Goal: Task Accomplishment & Management: Manage account settings

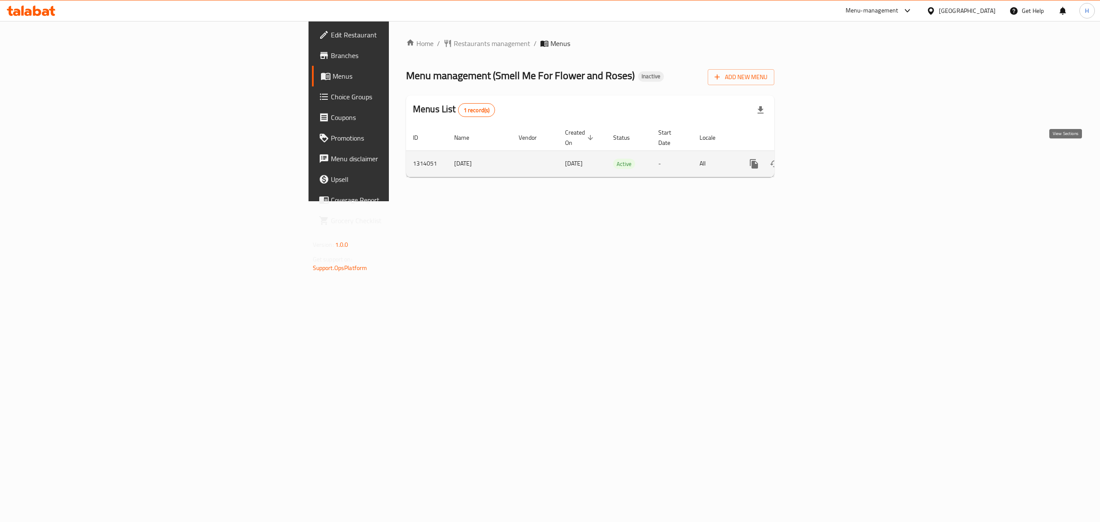
click at [820, 160] on icon "enhanced table" at bounding box center [816, 164] width 8 height 8
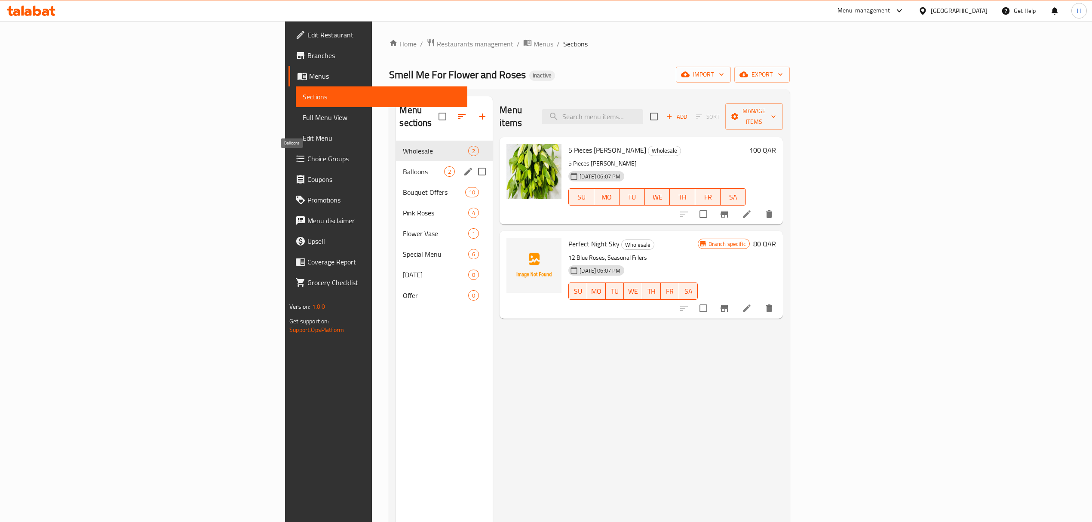
click at [403, 166] on span "Balloons" at bounding box center [423, 171] width 41 height 10
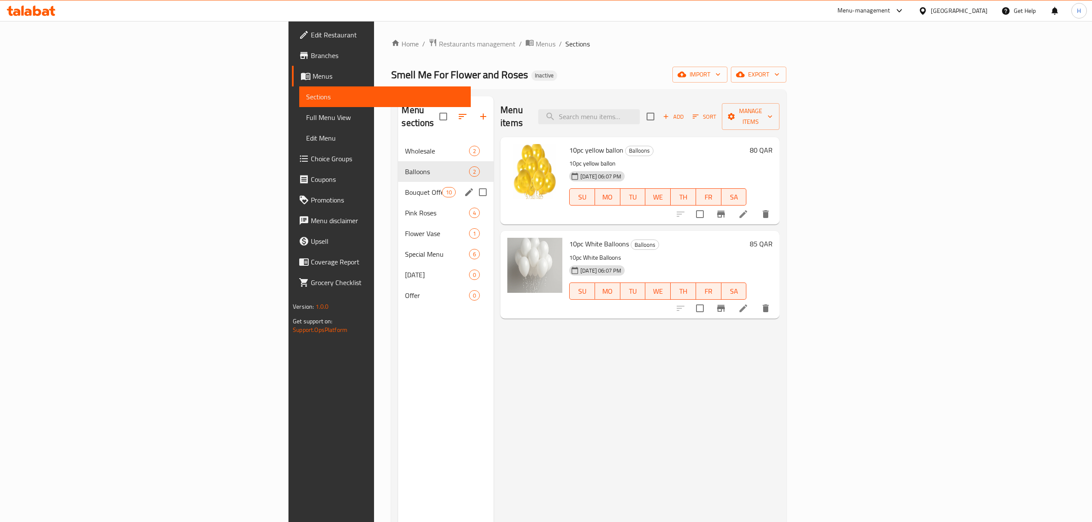
click at [398, 189] on div "Bouquet Offers 10" at bounding box center [445, 192] width 95 height 21
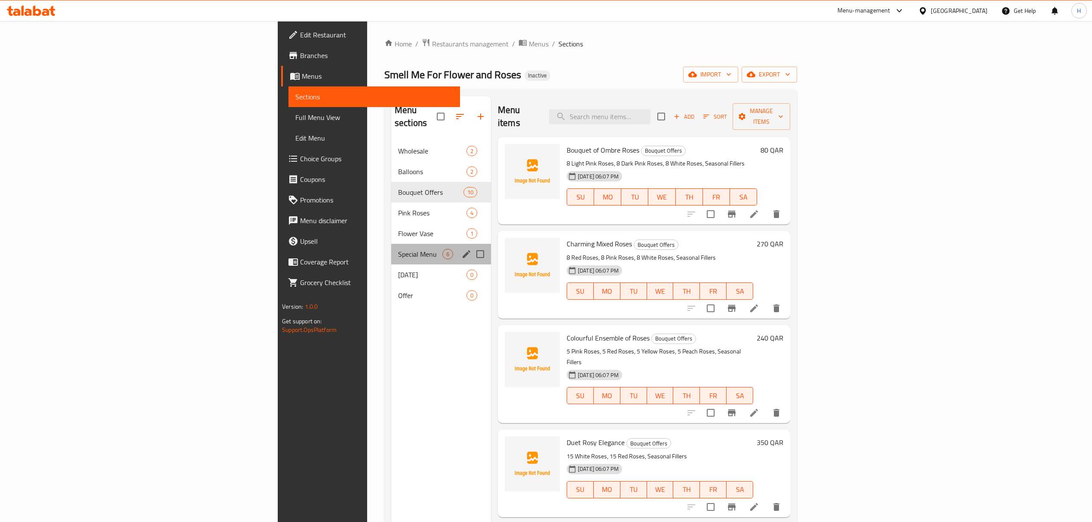
click at [391, 244] on div "Special Menu 6" at bounding box center [441, 254] width 100 height 21
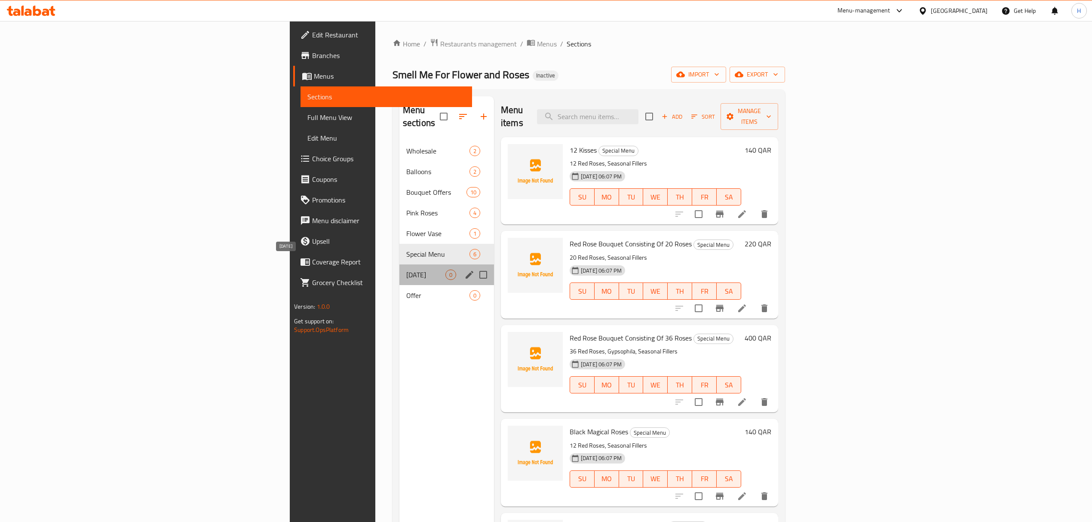
click at [406, 270] on span "[DATE]" at bounding box center [425, 275] width 39 height 10
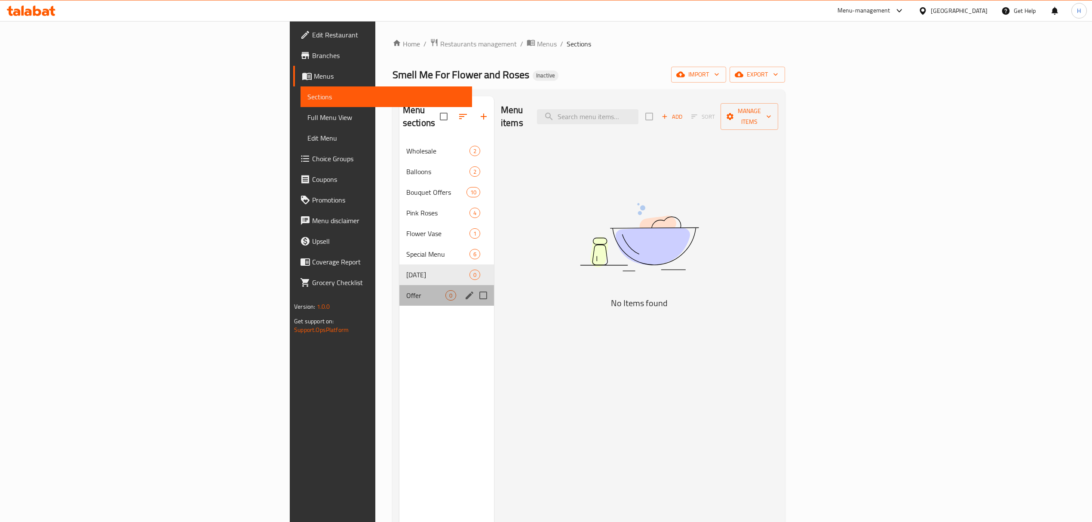
click at [399, 285] on div "Offer 0" at bounding box center [446, 295] width 95 height 21
click at [399, 147] on div "Wholesale 2" at bounding box center [446, 151] width 95 height 21
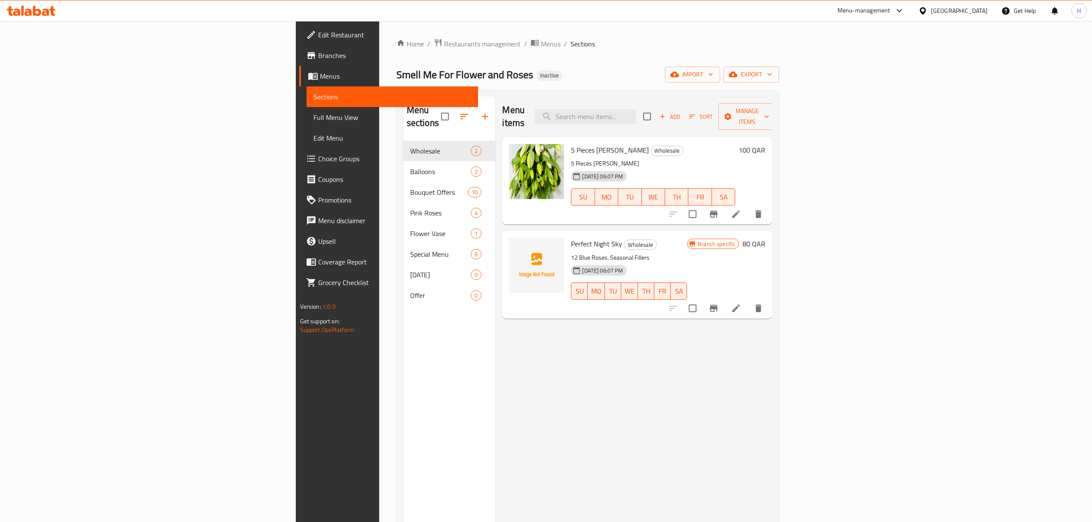
click at [779, 50] on div "Home / Restaurants management / Menus / Sections Smell Me For Flower and Roses …" at bounding box center [587, 331] width 383 height 587
click at [636, 118] on input "search" at bounding box center [585, 116] width 101 height 15
paste input "6 Kisses"
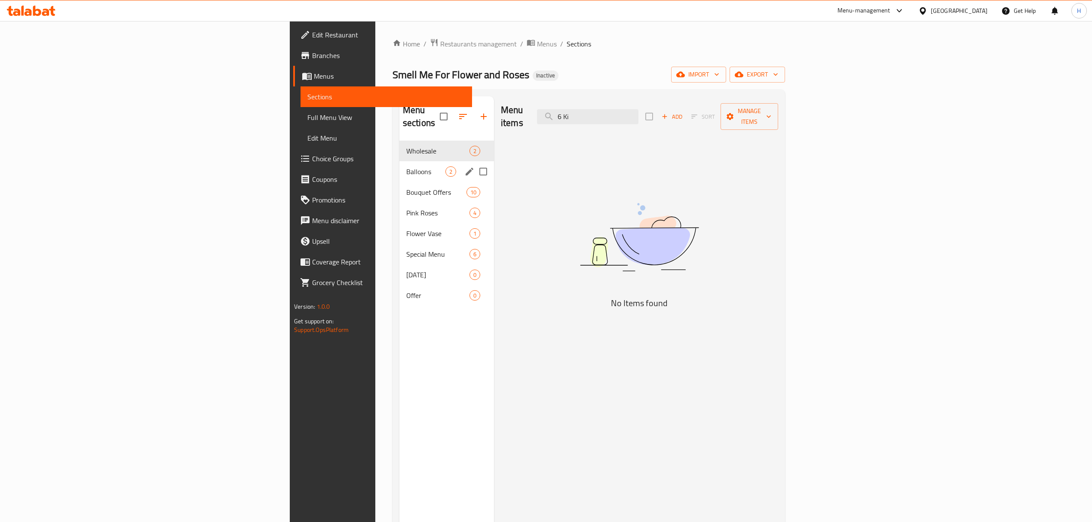
click at [399, 164] on div "Balloons 2" at bounding box center [446, 171] width 95 height 21
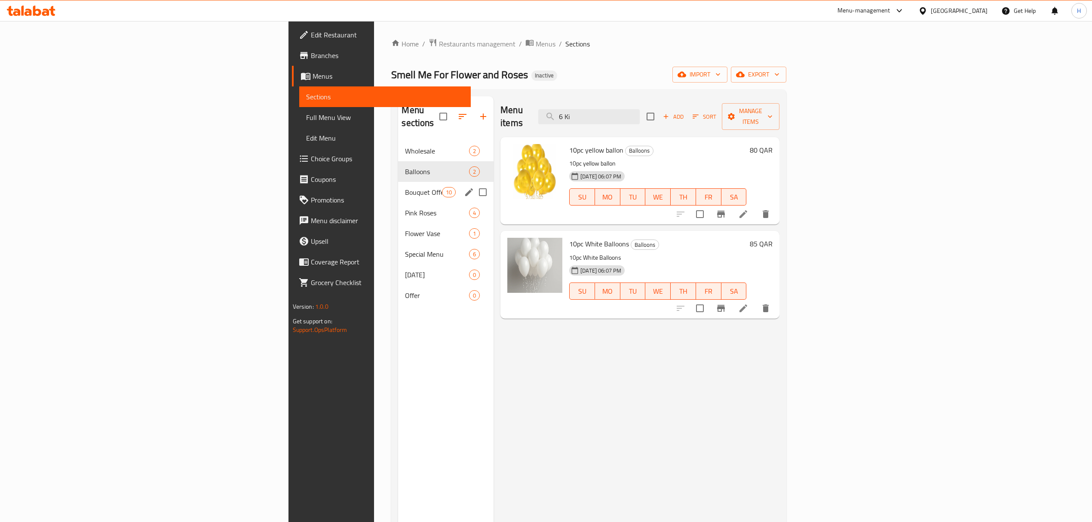
click at [398, 182] on div "Bouquet Offers 10" at bounding box center [445, 192] width 95 height 21
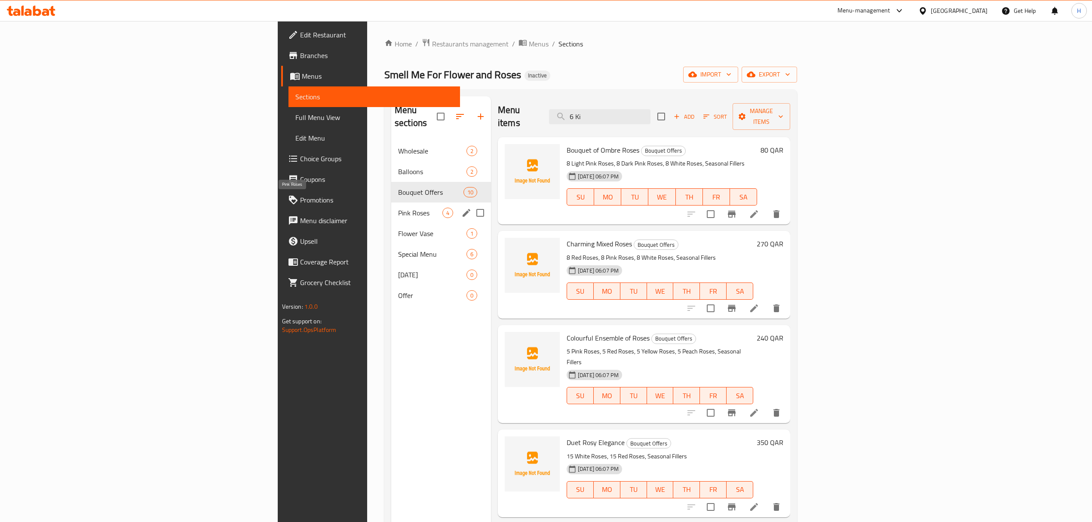
click at [398, 208] on span "Pink Roses" at bounding box center [420, 213] width 44 height 10
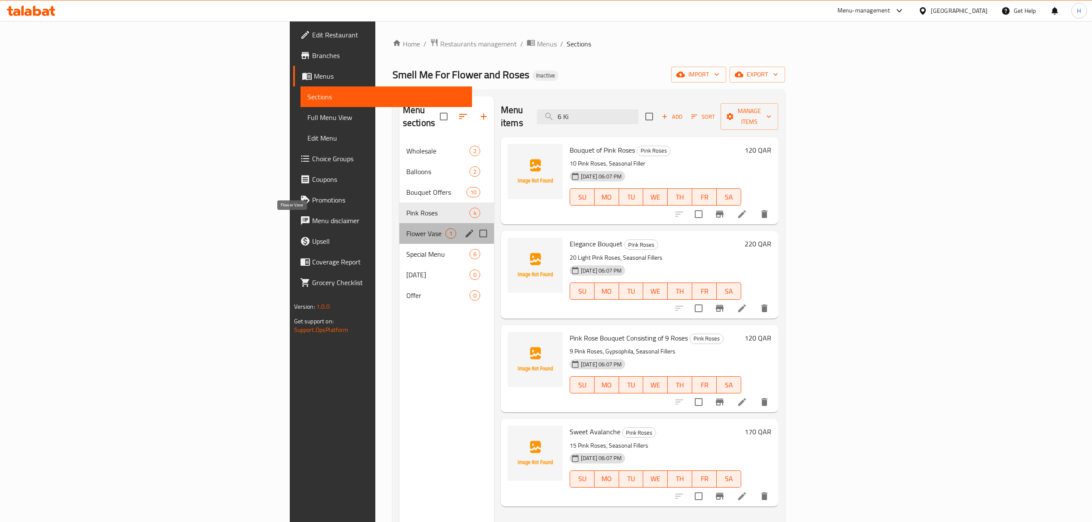
click at [406, 228] on span "Flower Vase" at bounding box center [425, 233] width 39 height 10
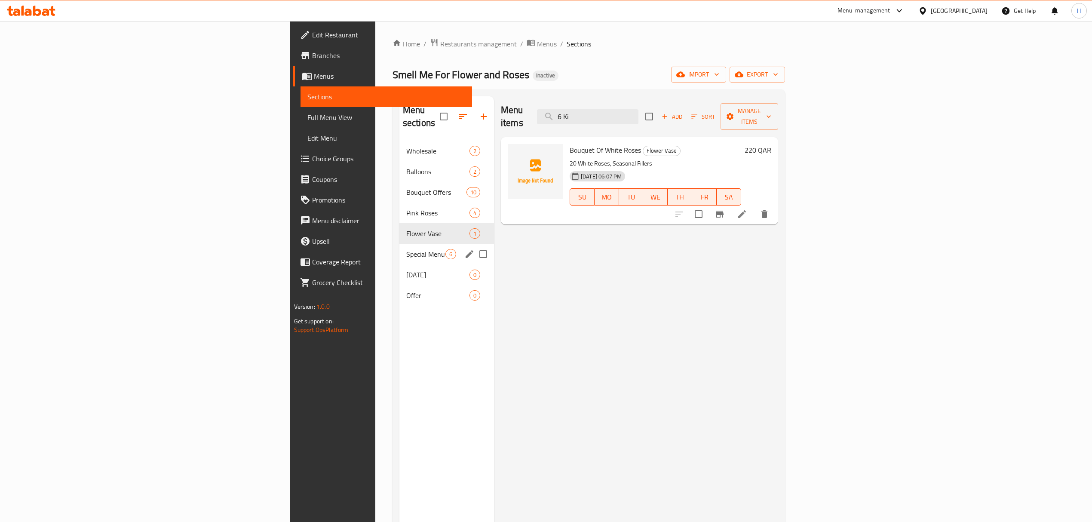
click at [399, 244] on div "Special Menu 6" at bounding box center [446, 254] width 95 height 21
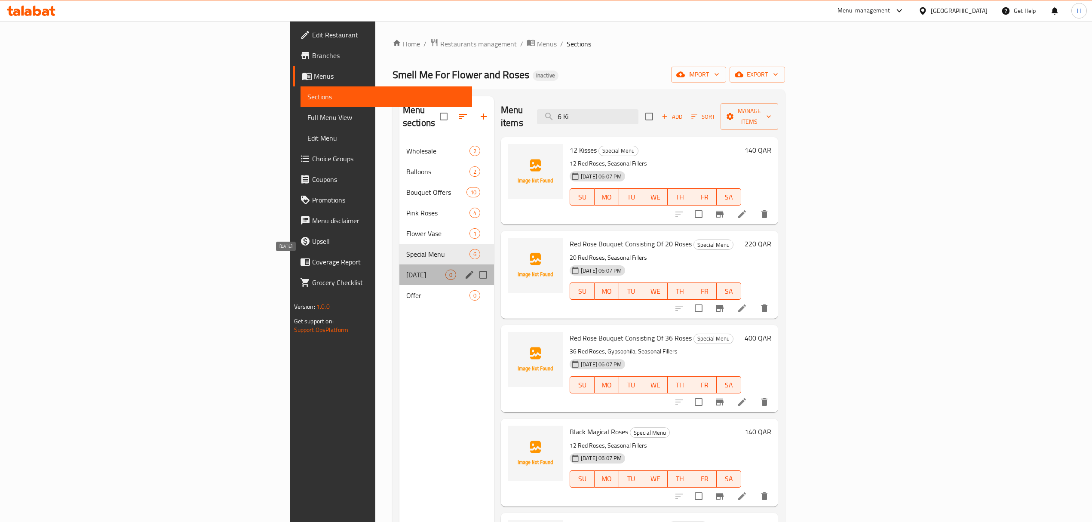
click at [406, 270] on span "[DATE]" at bounding box center [425, 275] width 39 height 10
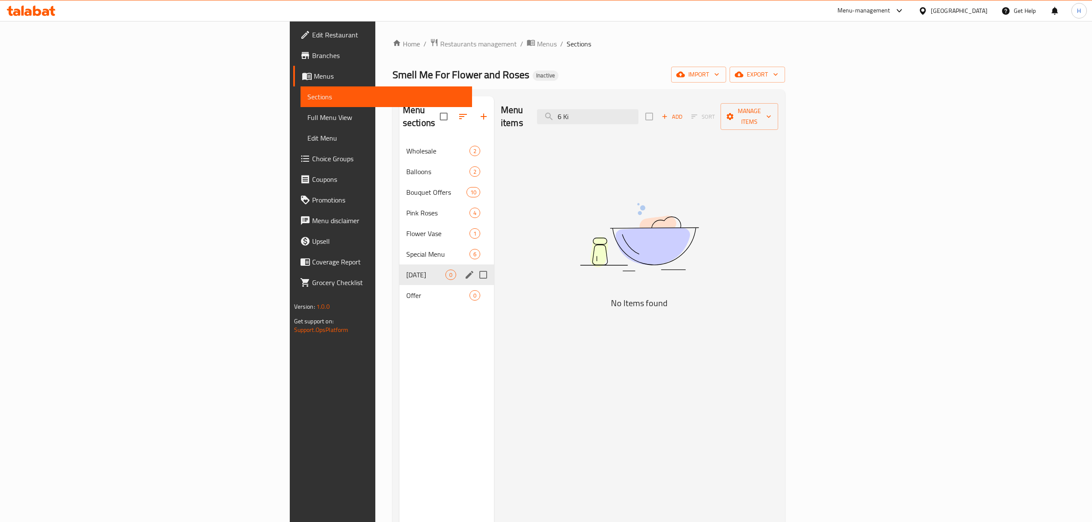
click at [399, 269] on div "[DATE] 0" at bounding box center [446, 274] width 95 height 21
click at [406, 249] on span "Special Menu" at bounding box center [425, 254] width 39 height 10
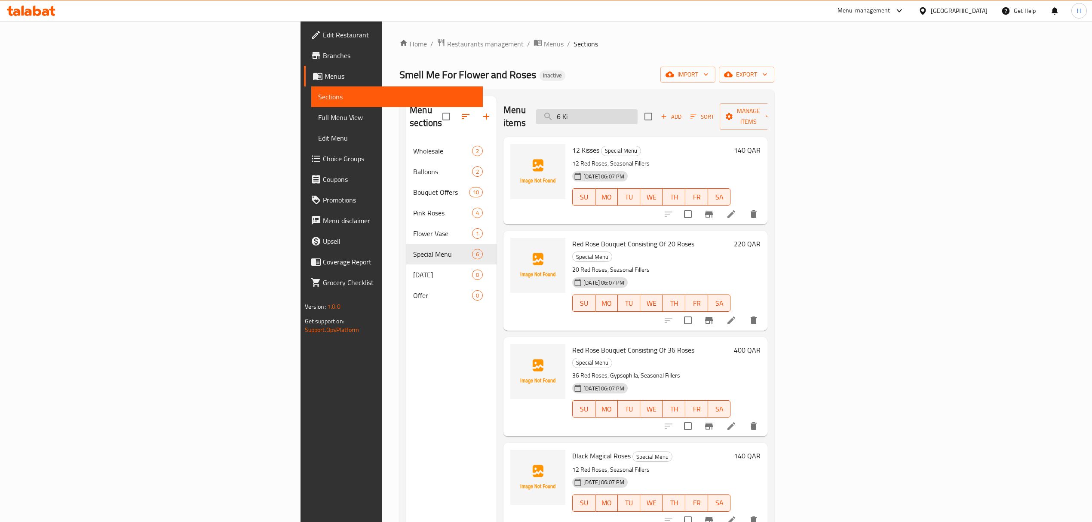
click at [637, 113] on input "6 Ki" at bounding box center [586, 116] width 101 height 15
type input "6"
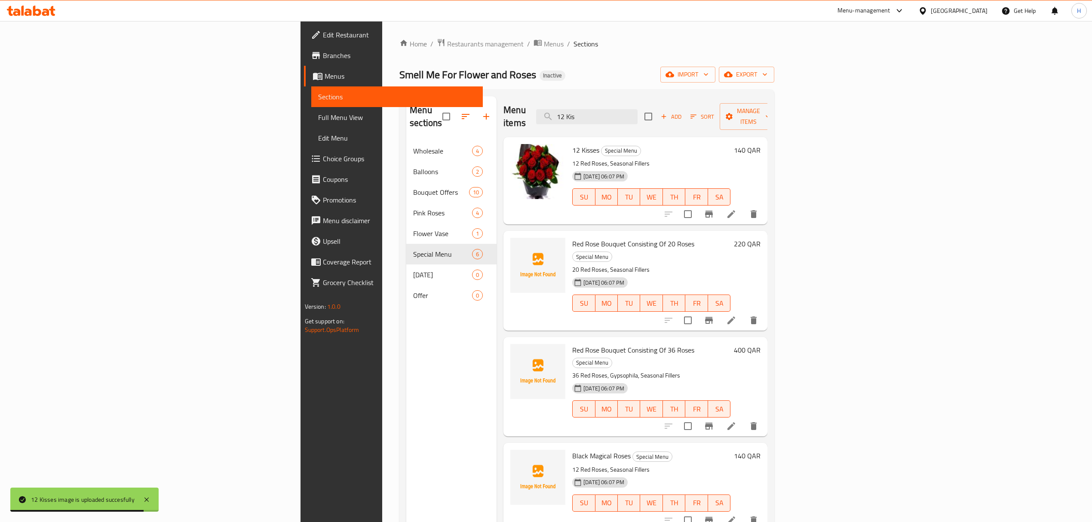
drag, startPoint x: 571, startPoint y: 88, endPoint x: 606, endPoint y: 89, distance: 34.8
click at [571, 88] on div "Home / Restaurants management / Menus / Sections Smell Me For Flower and Roses …" at bounding box center [586, 331] width 375 height 587
click at [637, 113] on input "12 Kis" at bounding box center [586, 116] width 101 height 15
paste input "12 Mixed Rose"
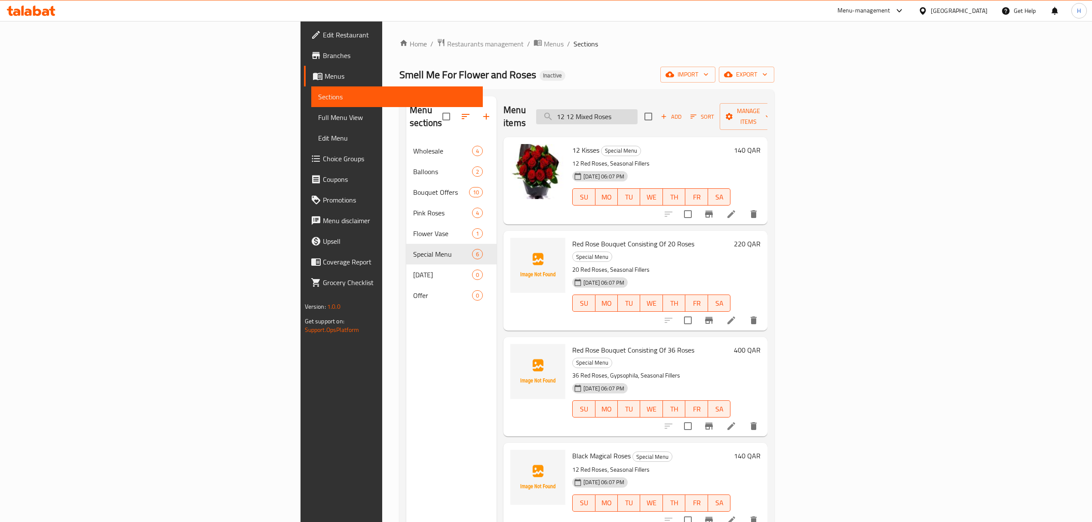
click at [637, 113] on input "12 12 Mixed Roses" at bounding box center [586, 116] width 101 height 15
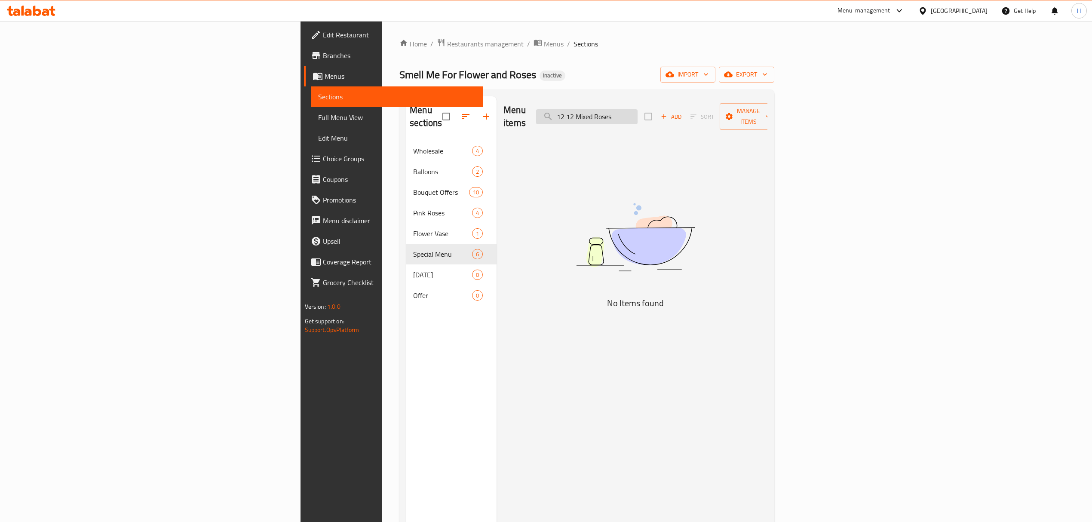
click at [637, 114] on input "12 12 Mixed Roses" at bounding box center [586, 116] width 101 height 15
paste input "search"
click at [637, 114] on input "12 Mixed Roses" at bounding box center [586, 116] width 101 height 15
click at [637, 109] on input "12 Mixed Roses" at bounding box center [586, 116] width 101 height 15
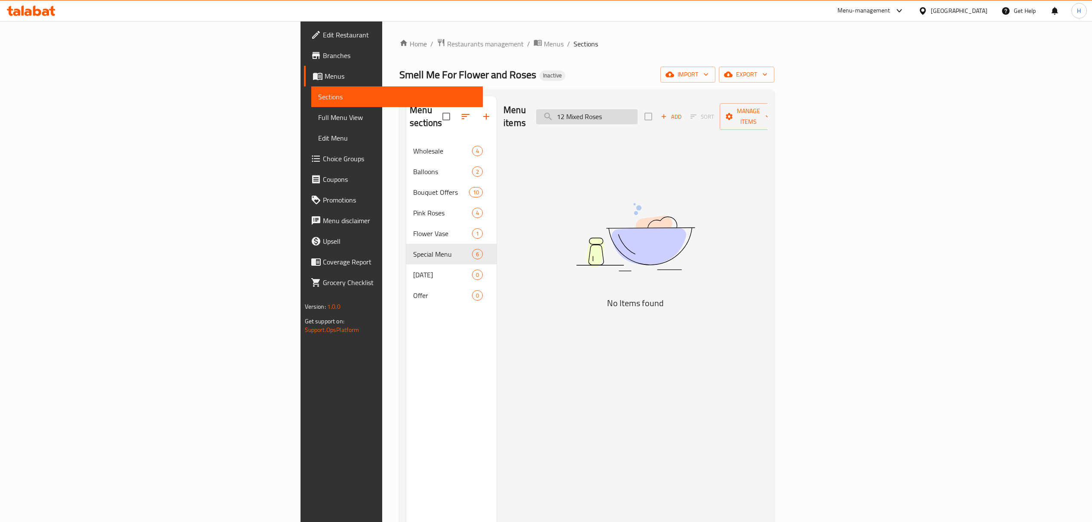
click at [637, 109] on input "12 Mixed Roses" at bounding box center [586, 116] width 101 height 15
click at [637, 109] on input "12 Mix" at bounding box center [586, 116] width 101 height 15
paste input "ed Roses"
click at [637, 109] on input "12 Mixed Roses" at bounding box center [586, 116] width 101 height 15
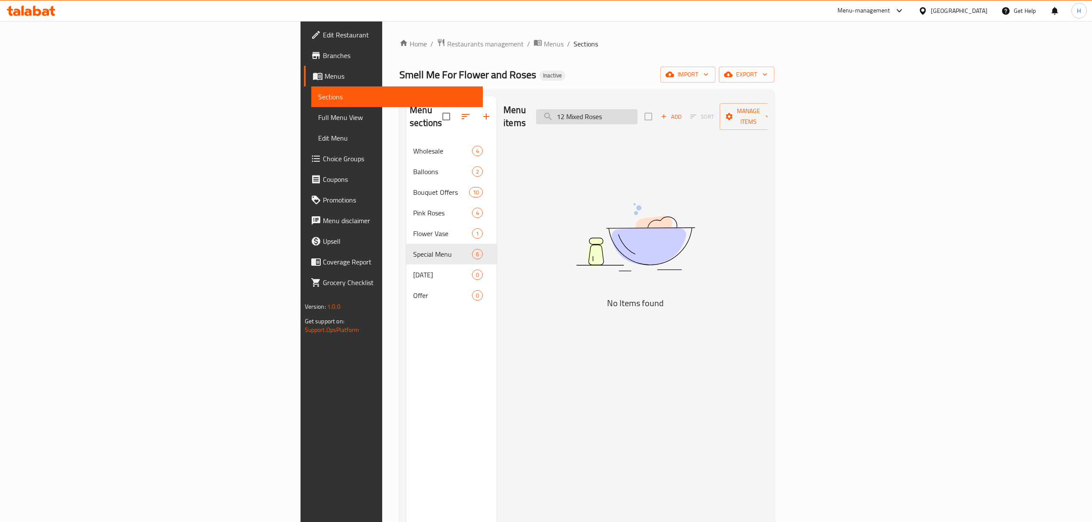
click at [637, 109] on input "12 Mixed Roses" at bounding box center [586, 116] width 101 height 15
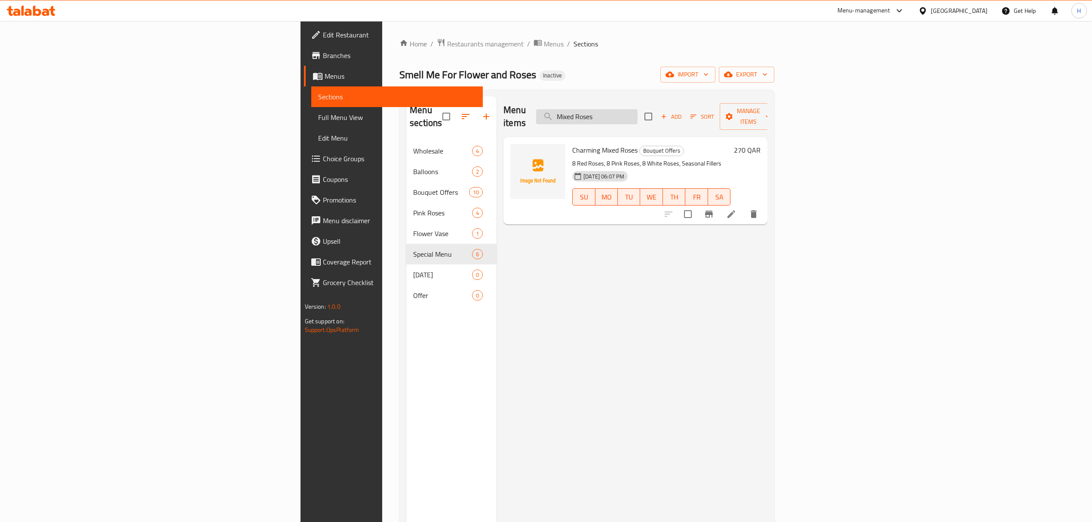
click at [637, 115] on input "Mixed Roses" at bounding box center [586, 116] width 101 height 15
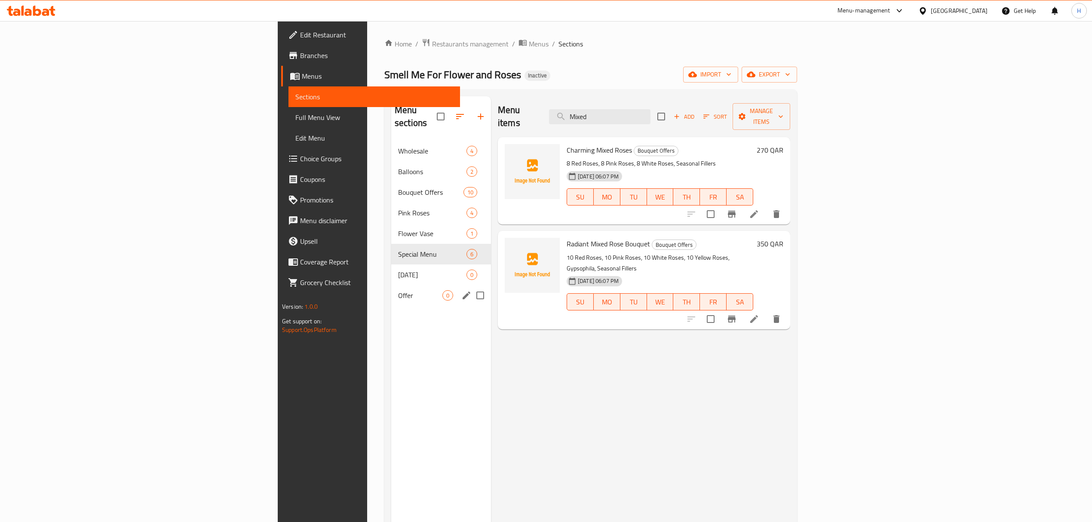
type input "Mixed"
click at [391, 285] on div "Offer 0" at bounding box center [441, 295] width 100 height 21
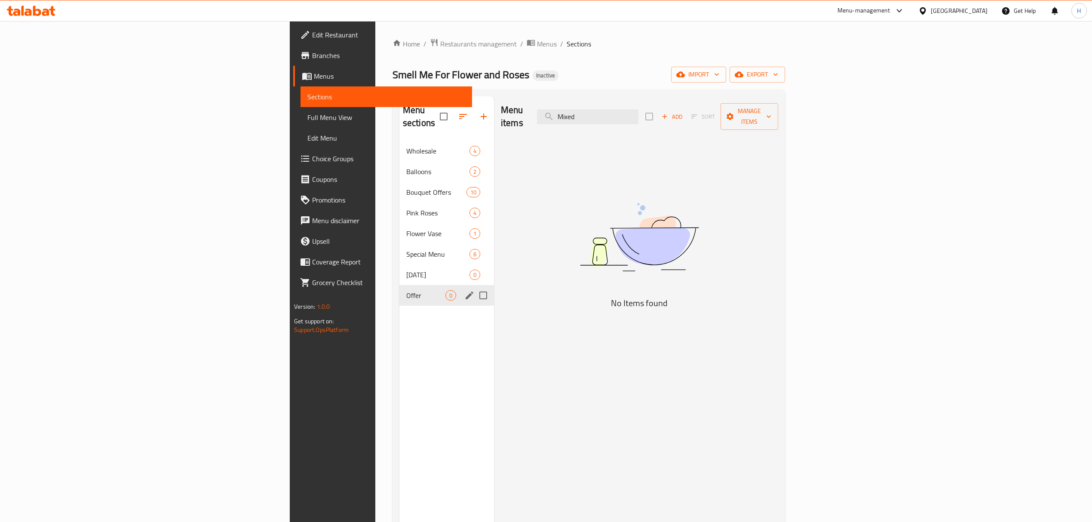
click at [474, 286] on input "Menu sections" at bounding box center [483, 295] width 18 height 18
click at [446, 271] on span "0" at bounding box center [451, 275] width 10 height 8
click at [474, 286] on input "Menu sections" at bounding box center [483, 295] width 18 height 18
checkbox input "false"
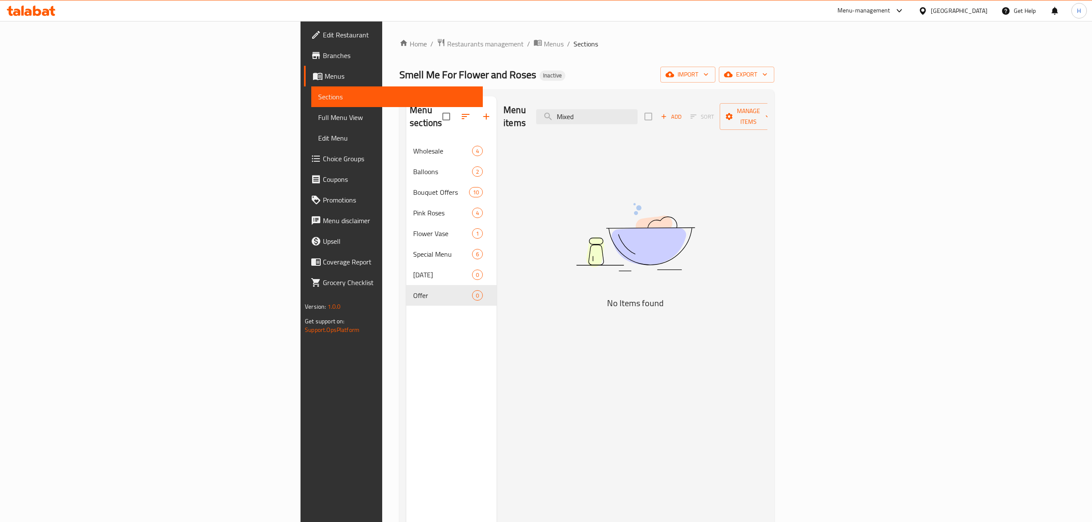
click at [406, 337] on div "Menu sections Wholesale 4 Balloons 2 Bouquet Offers 10 Pink Roses 4 Flower Vase…" at bounding box center [451, 357] width 90 height 522
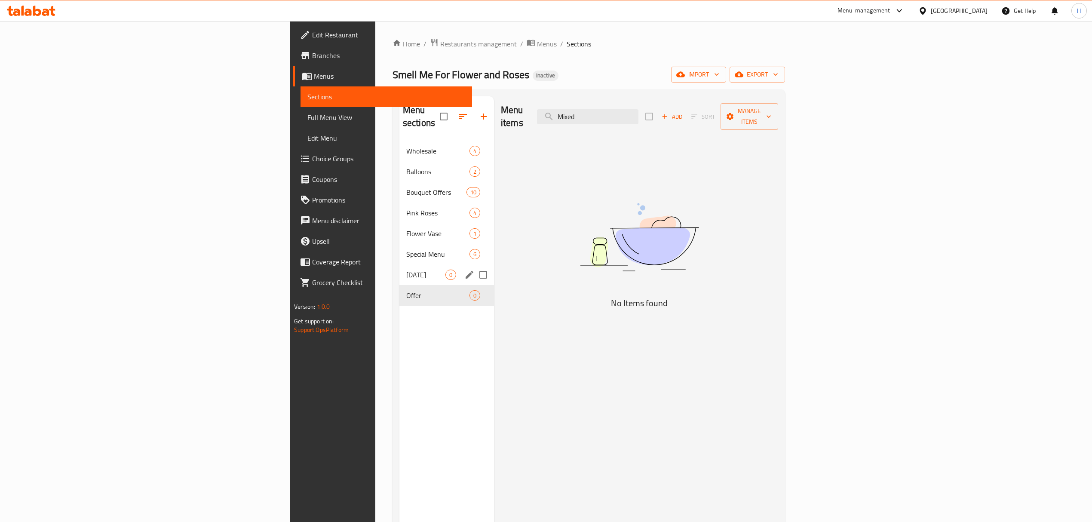
click at [474, 266] on input "Menu sections" at bounding box center [483, 275] width 18 height 18
checkbox input "true"
click at [474, 286] on input "Menu sections" at bounding box center [483, 295] width 18 height 18
checkbox input "true"
click at [454, 113] on icon "button" at bounding box center [458, 117] width 8 height 8
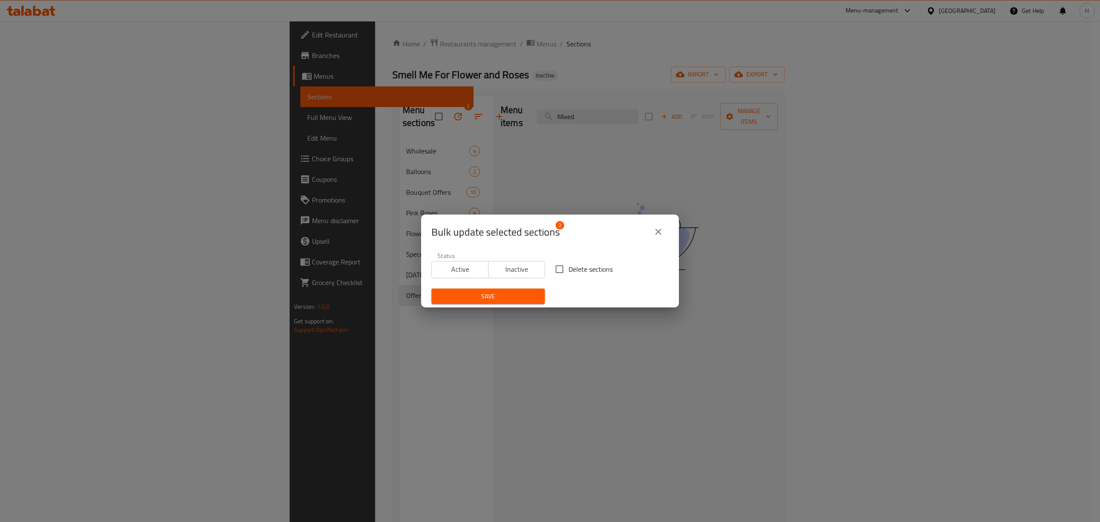
click at [551, 272] on input "Delete sections" at bounding box center [560, 269] width 18 height 18
checkbox input "true"
click at [518, 297] on span "Save" at bounding box center [488, 296] width 100 height 11
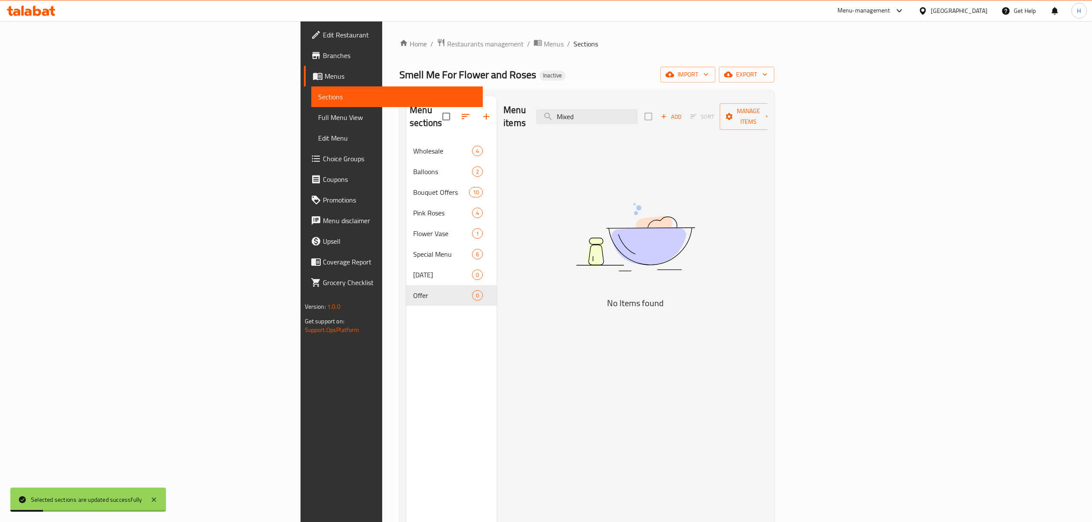
click at [406, 342] on div "Menu sections Wholesale 4 Balloons 2 Bouquet Offers 10 Pink Roses 4 Flower Vase…" at bounding box center [451, 357] width 90 height 522
click at [514, 238] on div "Menu items Mixed Add Sort Manage items No Items found" at bounding box center [631, 357] width 271 height 522
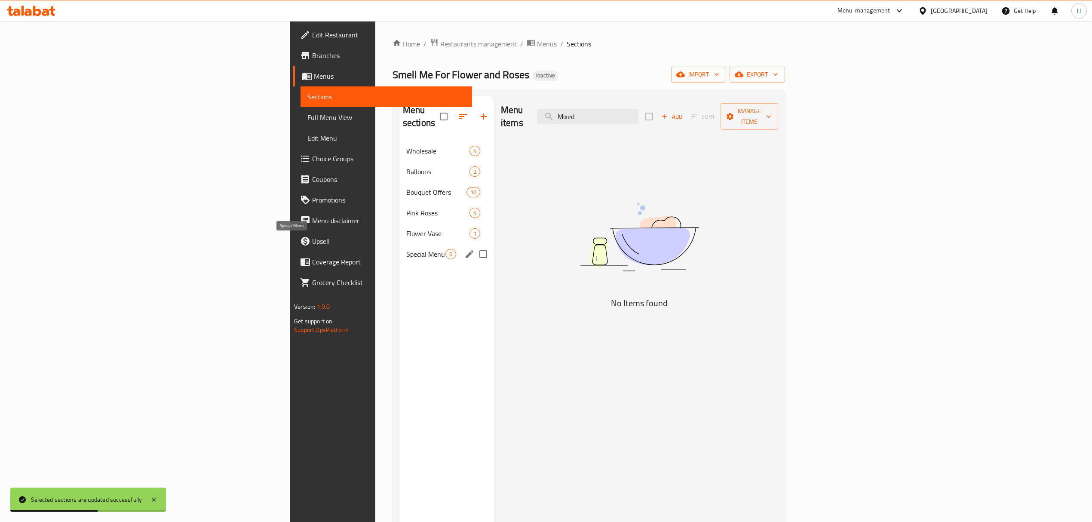
click at [406, 249] on span "Special Menu" at bounding box center [425, 254] width 39 height 10
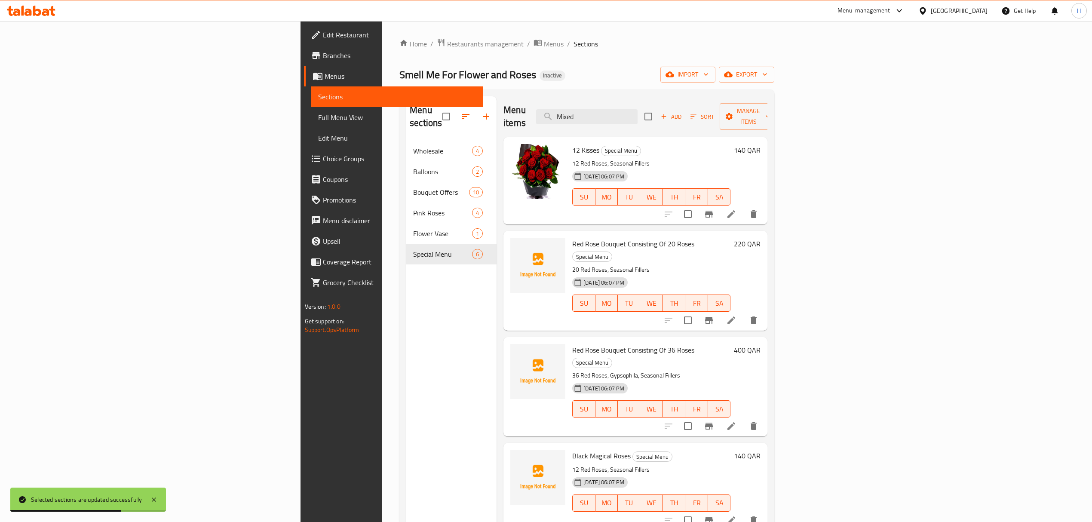
click at [572, 237] on span "Red Rose Bouquet Consisting Of 20 Roses" at bounding box center [633, 243] width 122 height 13
drag, startPoint x: 499, startPoint y: 233, endPoint x: 573, endPoint y: 229, distance: 73.2
click at [573, 237] on span "Red Rose Bouquet Consisting Of 20 Roses" at bounding box center [633, 243] width 122 height 13
copy span "Red Rose Bouquet Consisting"
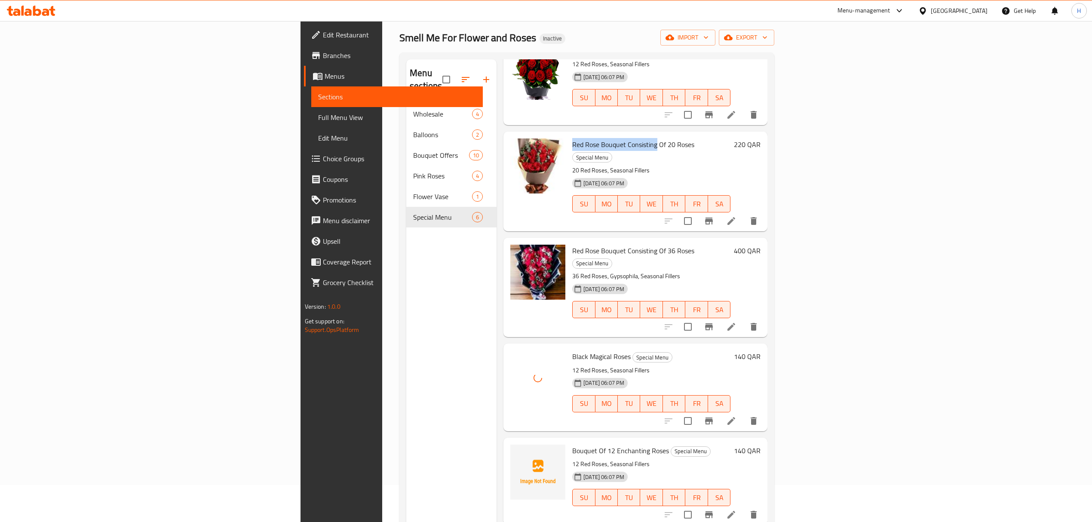
scroll to position [57, 0]
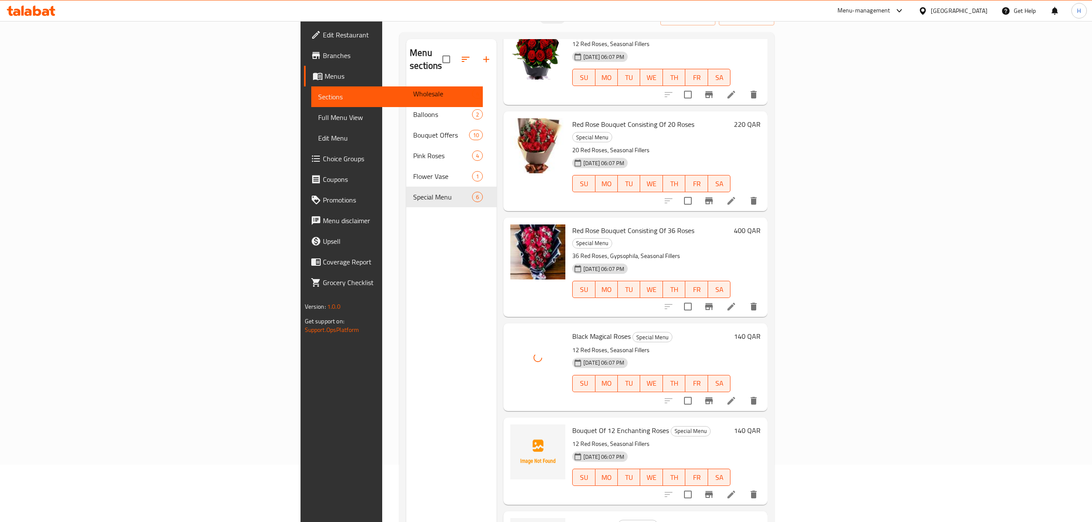
click at [572, 424] on span "Bouquet Of 12 Enchanting Roses" at bounding box center [620, 430] width 97 height 13
copy span "Enchanting Roses"
drag, startPoint x: 565, startPoint y: 396, endPoint x: 580, endPoint y: 396, distance: 15.0
click at [580, 424] on span "Bouquet Of 12 Enchanting Roses" at bounding box center [620, 430] width 97 height 13
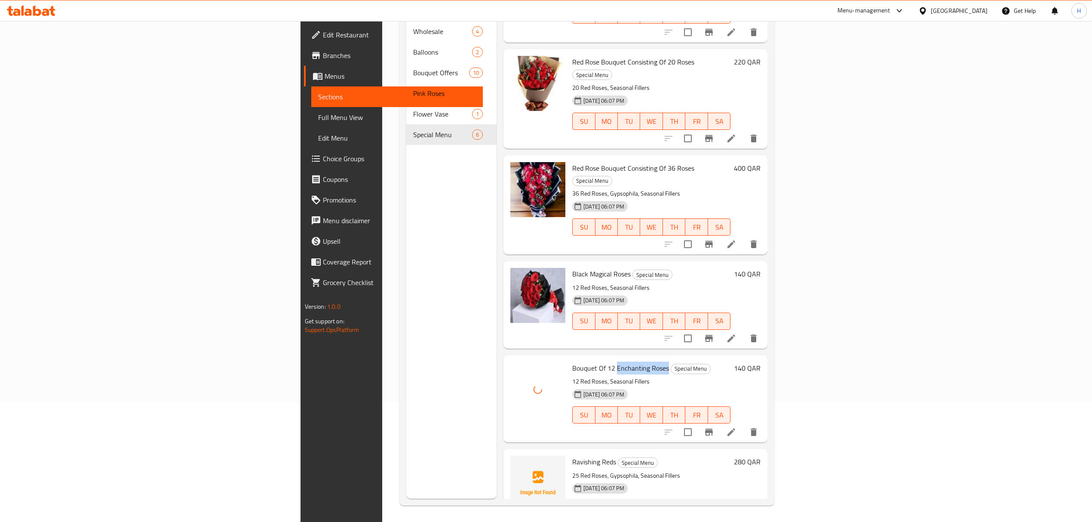
scroll to position [121, 0]
click at [572, 454] on span "Ravishing Reds" at bounding box center [594, 460] width 44 height 13
copy span "Ravishing Reds"
drag, startPoint x: 509, startPoint y: 421, endPoint x: 533, endPoint y: 422, distance: 24.1
click at [572, 454] on span "Ravishing Reds" at bounding box center [594, 460] width 44 height 13
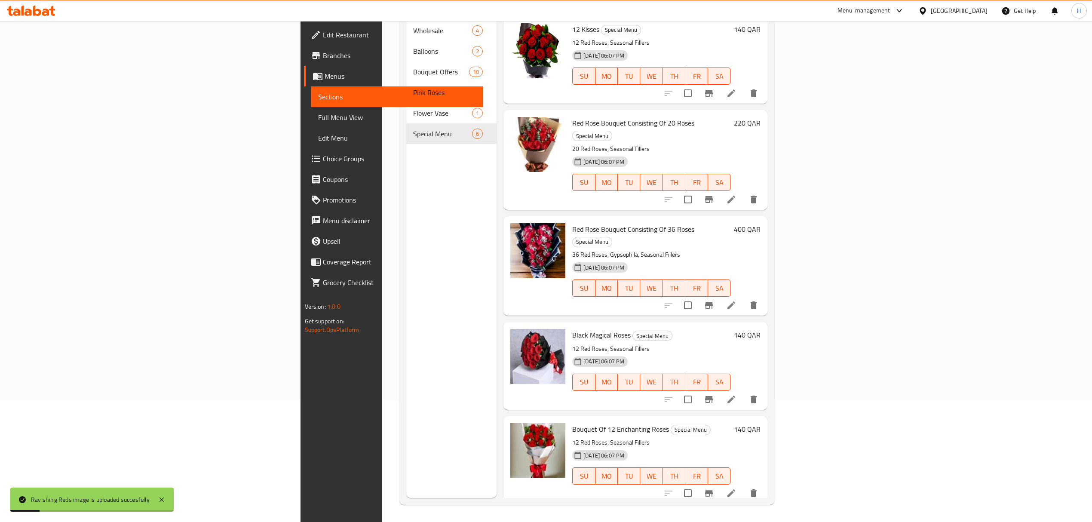
scroll to position [0, 0]
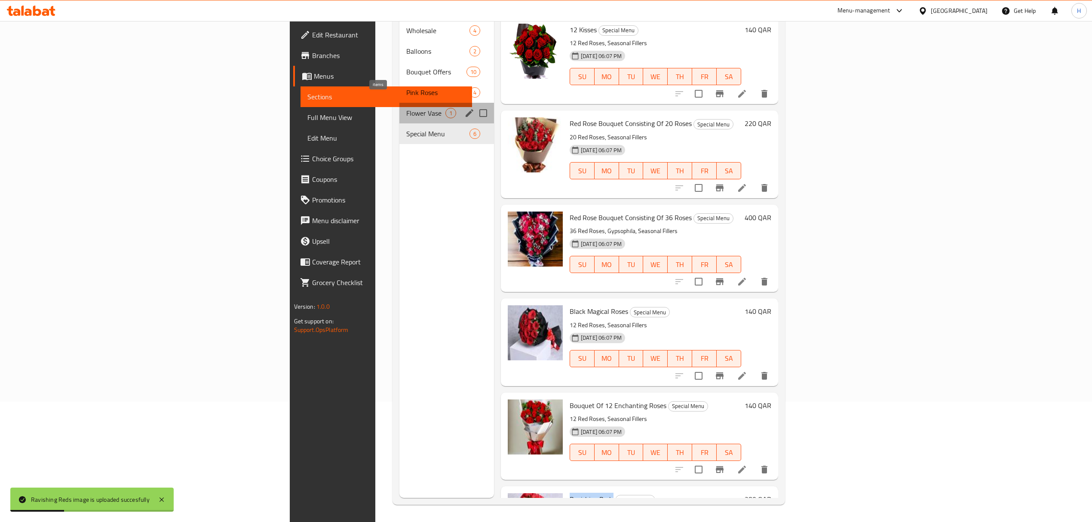
click at [446, 109] on span "1" at bounding box center [451, 113] width 10 height 8
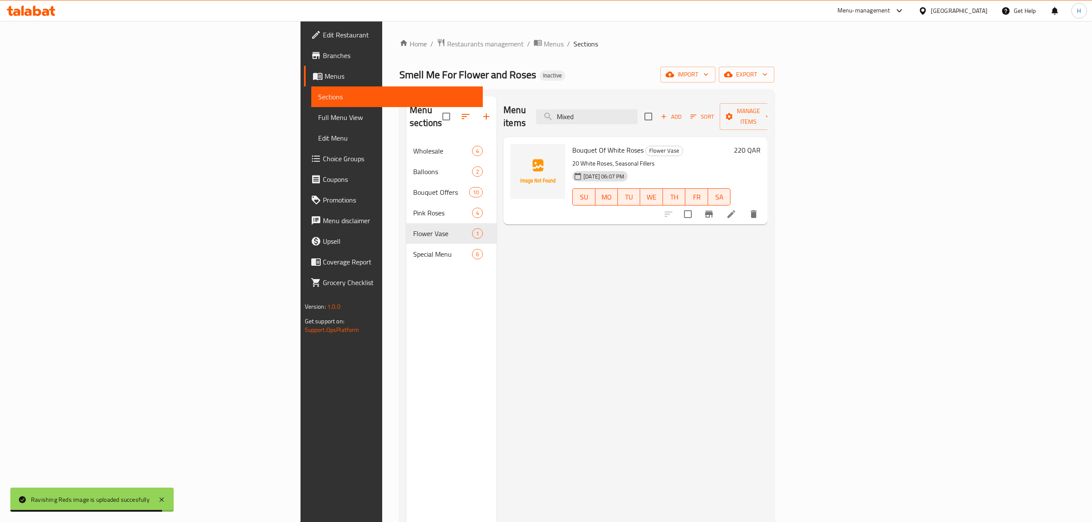
click at [572, 144] on span "Bouquet Of White Roses" at bounding box center [607, 150] width 71 height 13
drag, startPoint x: 540, startPoint y: 138, endPoint x: 566, endPoint y: 136, distance: 25.8
click at [572, 144] on span "Bouquet Of White Roses" at bounding box center [607, 150] width 71 height 13
copy h6 "White Roses"
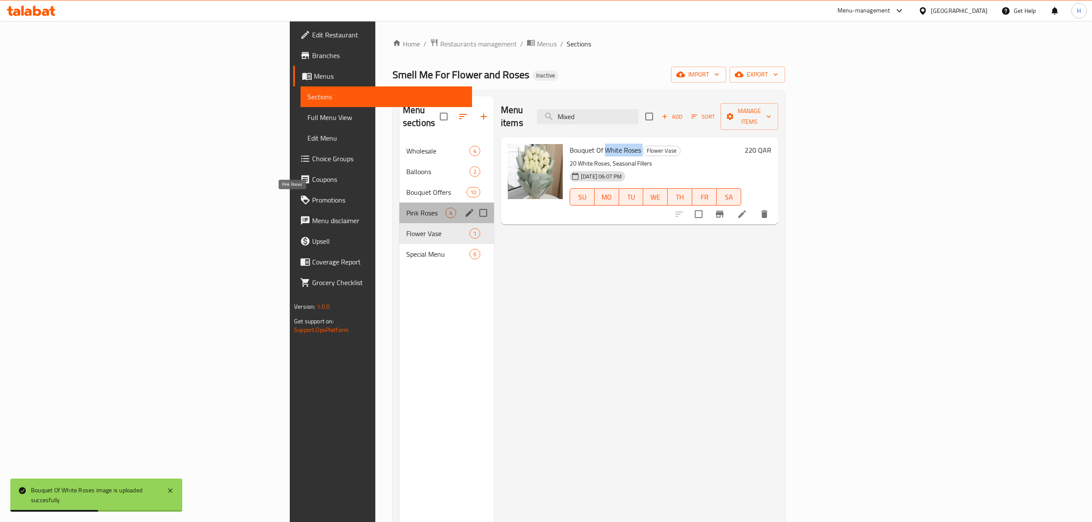
click at [406, 208] on span "Pink Roses" at bounding box center [425, 213] width 39 height 10
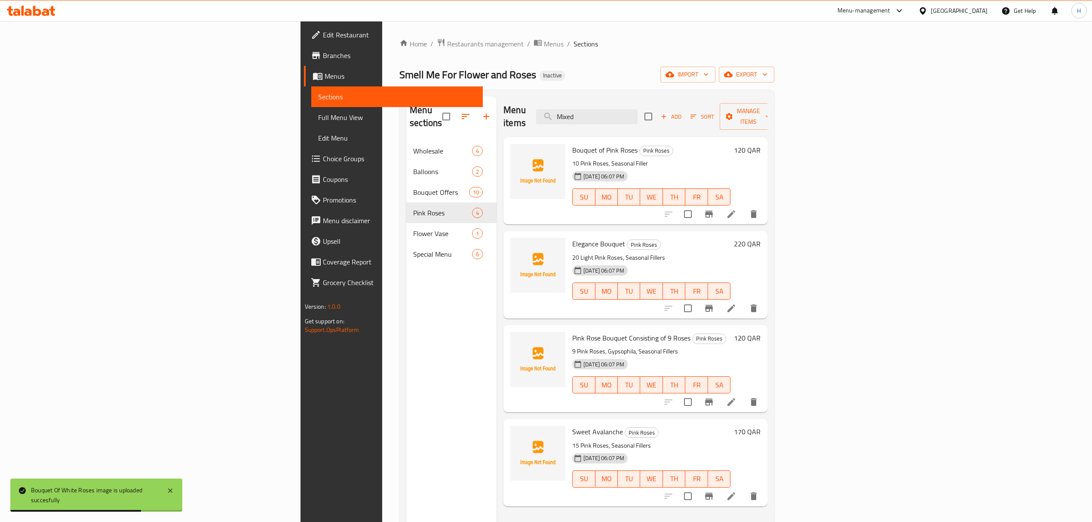
click at [572, 144] on span "Bouquet of Pink Roses" at bounding box center [604, 150] width 65 height 13
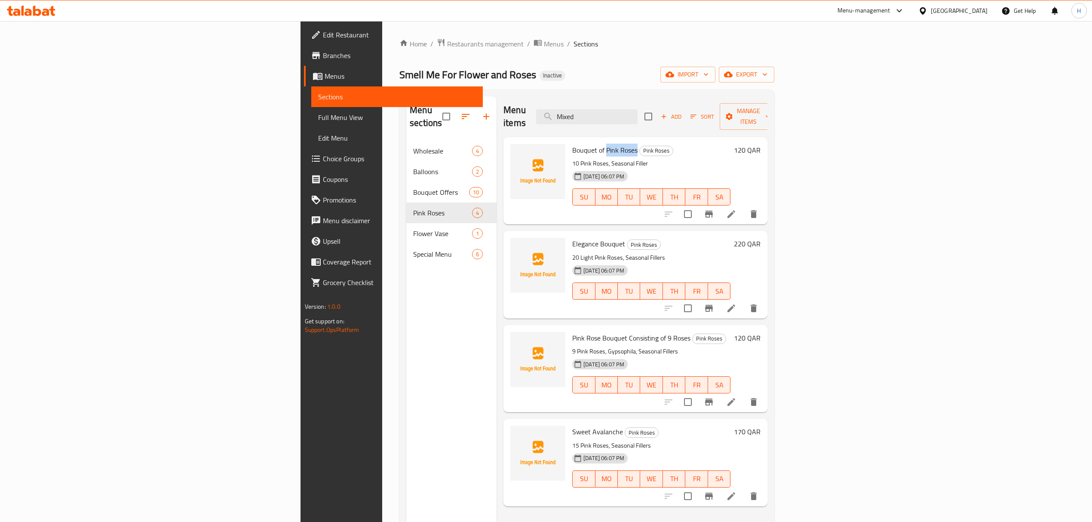
copy span "Pink Roses"
drag, startPoint x: 532, startPoint y: 140, endPoint x: 549, endPoint y: 140, distance: 16.8
click at [572, 144] on span "Bouquet of Pink Roses" at bounding box center [604, 150] width 65 height 13
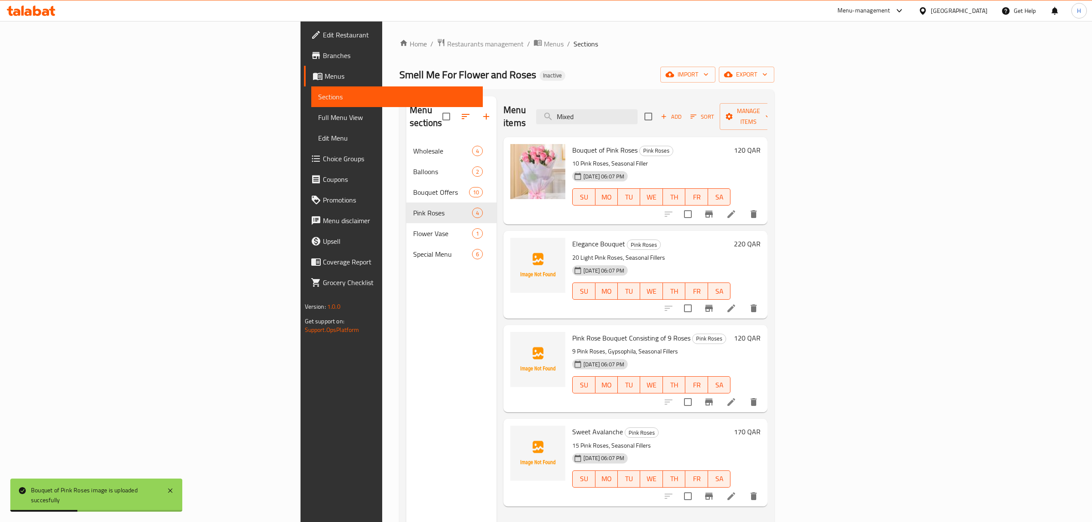
click at [572, 237] on span "Elegance Bouquet" at bounding box center [598, 243] width 53 height 13
copy span "Elegance Bouquet"
drag, startPoint x: 508, startPoint y: 228, endPoint x: 528, endPoint y: 228, distance: 20.2
click at [572, 237] on span "Elegance Bouquet" at bounding box center [598, 243] width 53 height 13
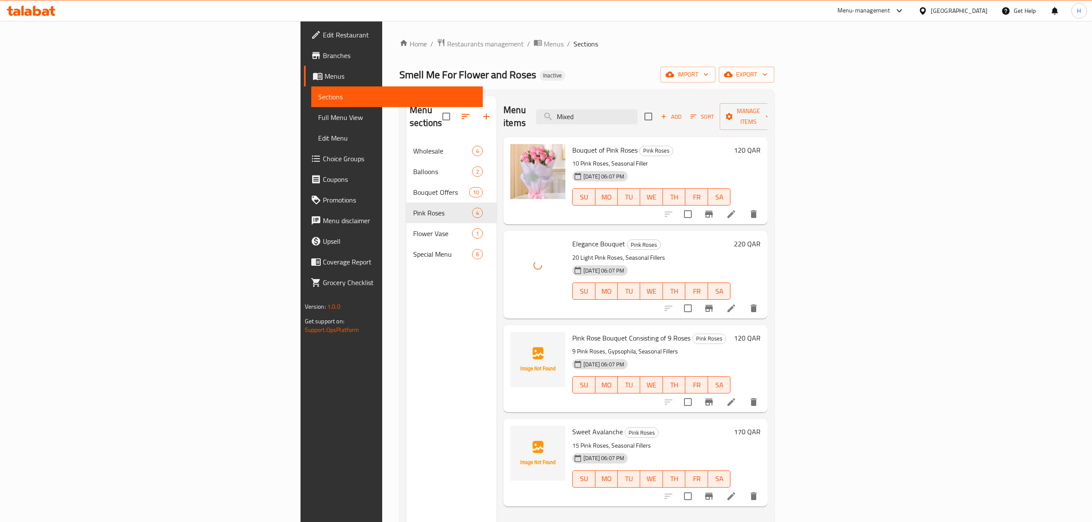
click at [572, 331] on span "Pink Rose Bouquet Consisting of 9 Roses" at bounding box center [631, 337] width 118 height 13
drag, startPoint x: 504, startPoint y: 327, endPoint x: 553, endPoint y: 328, distance: 49.0
click at [572, 331] on span "Pink Rose Bouquet Consisting of 9 Roses" at bounding box center [631, 337] width 118 height 13
copy span "Pink Rose Bouquet Consisting"
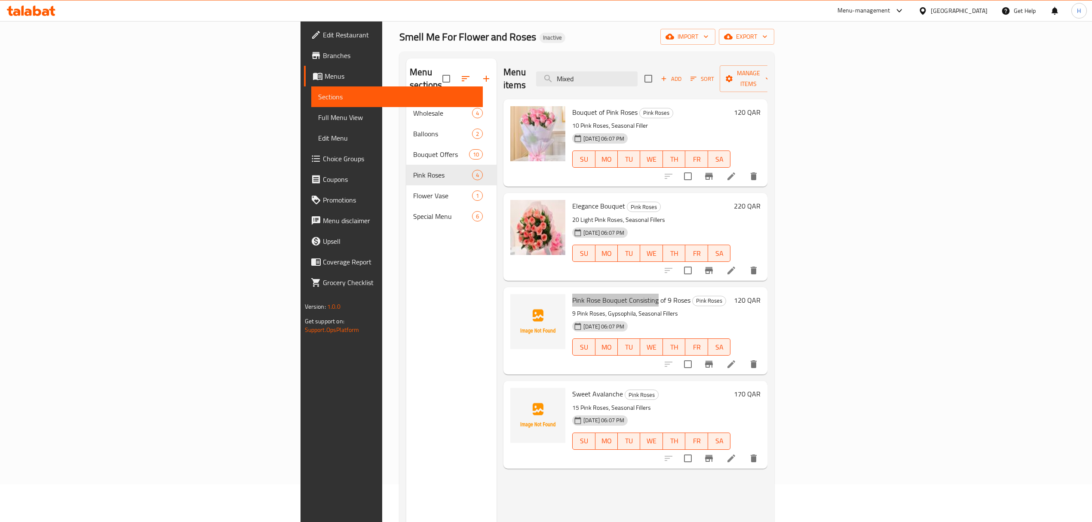
scroll to position [57, 0]
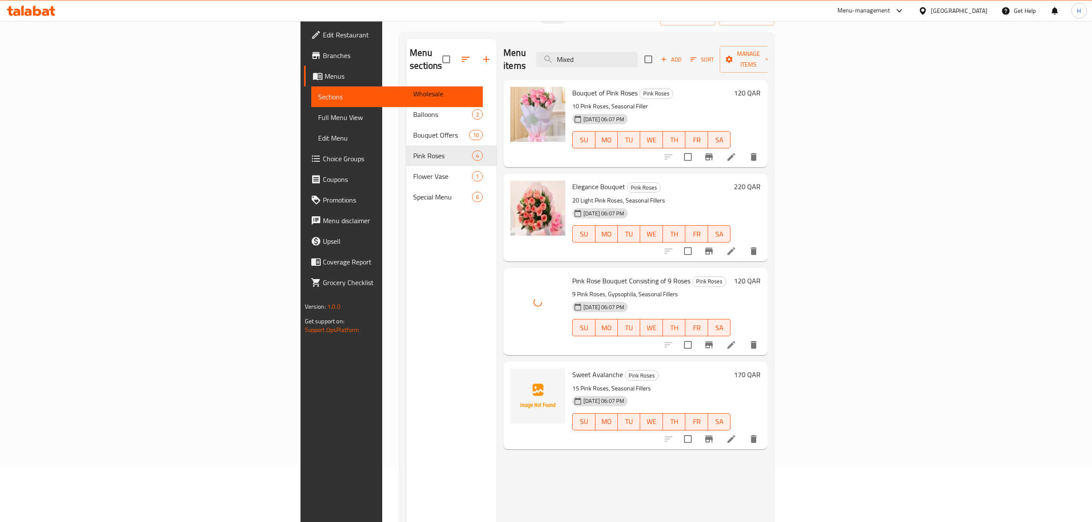
click at [572, 368] on span "Sweet Avalanche" at bounding box center [597, 374] width 51 height 13
copy h6 "Sweet Avalanche Pink"
drag, startPoint x: 501, startPoint y: 363, endPoint x: 504, endPoint y: 430, distance: 67.1
click at [572, 368] on h6 "Sweet Avalanche Pink Roses" at bounding box center [651, 374] width 158 height 12
click at [572, 368] on span "Sweet Avalanche" at bounding box center [597, 374] width 51 height 13
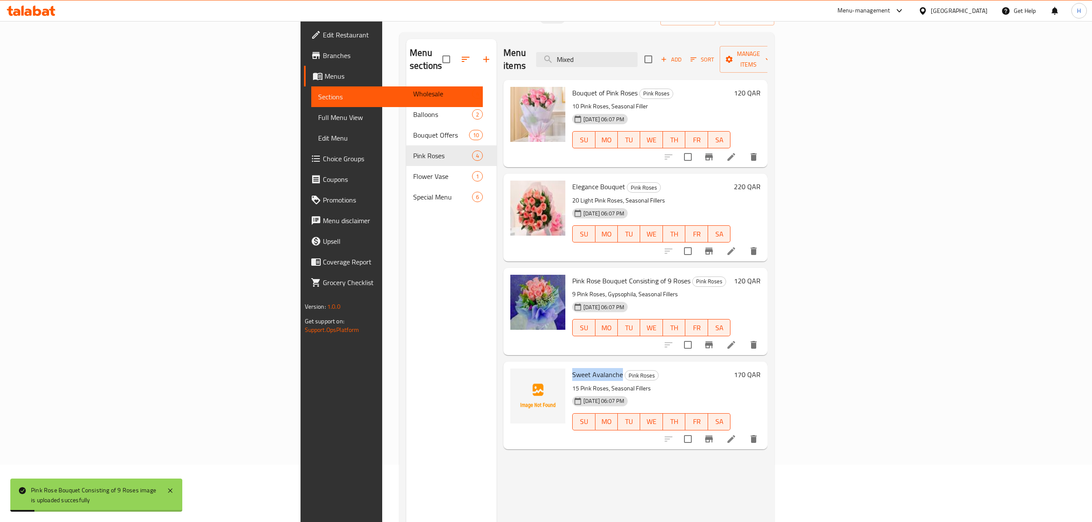
drag, startPoint x: 529, startPoint y: 363, endPoint x: 499, endPoint y: 368, distance: 29.7
click at [572, 368] on span "Sweet Avalanche" at bounding box center [597, 374] width 51 height 13
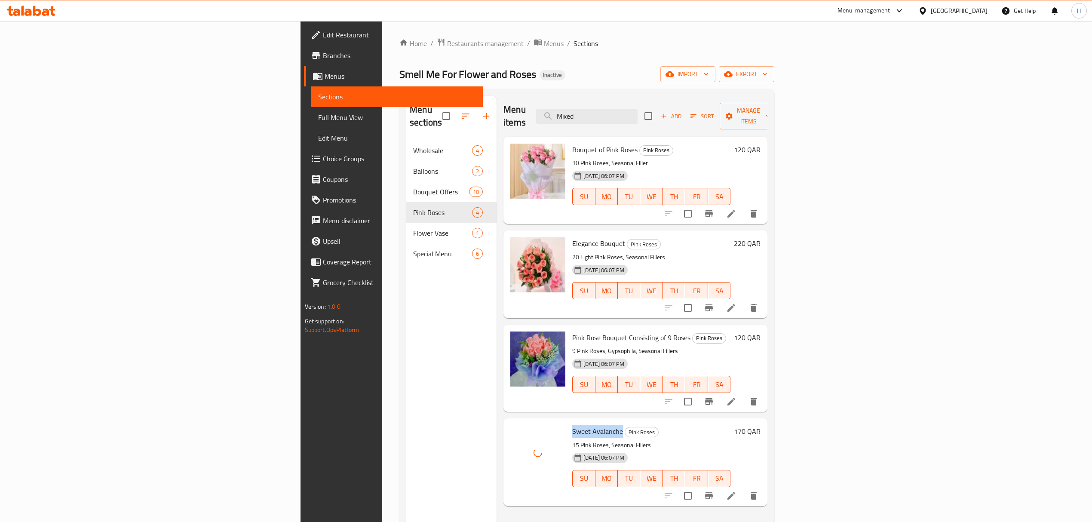
scroll to position [0, 0]
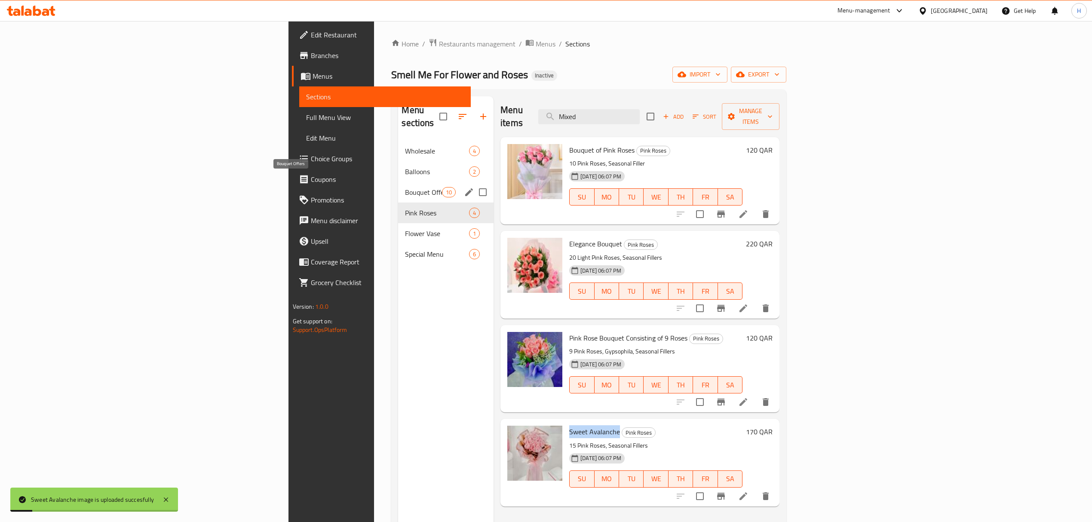
click at [405, 187] on span "Bouquet Offers" at bounding box center [423, 192] width 37 height 10
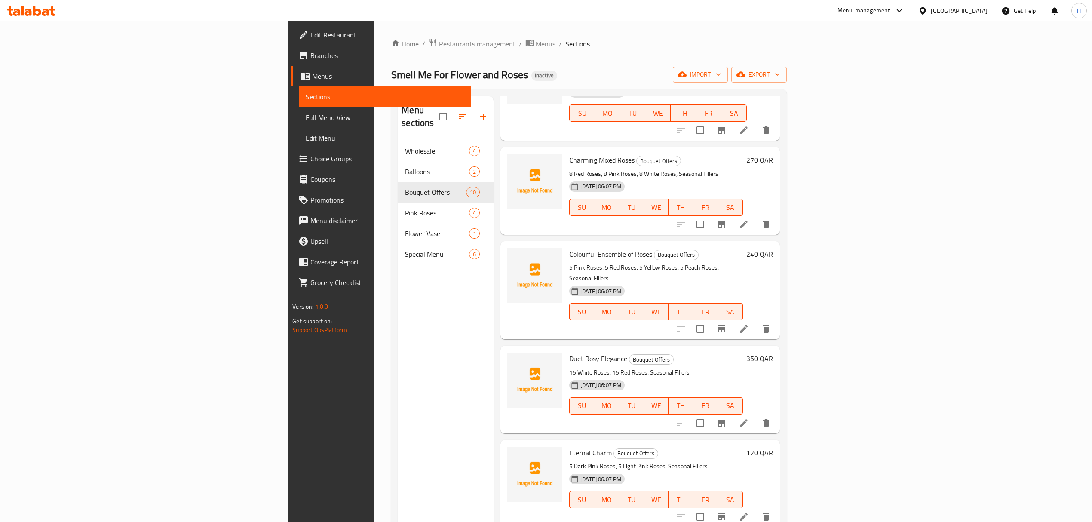
scroll to position [37, 0]
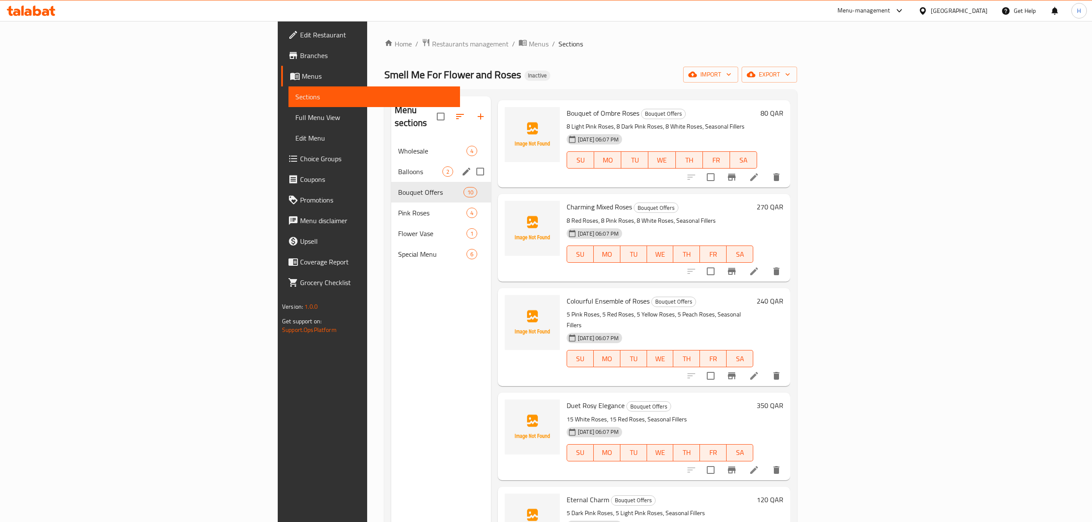
click at [391, 165] on div "Balloons 2" at bounding box center [441, 171] width 100 height 21
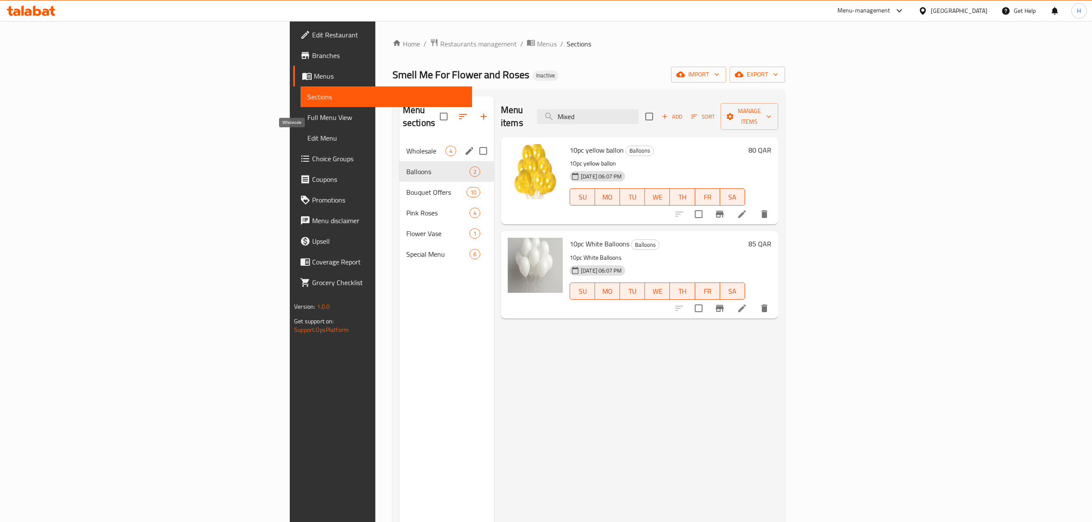
click at [406, 146] on span "Wholesale" at bounding box center [425, 151] width 39 height 10
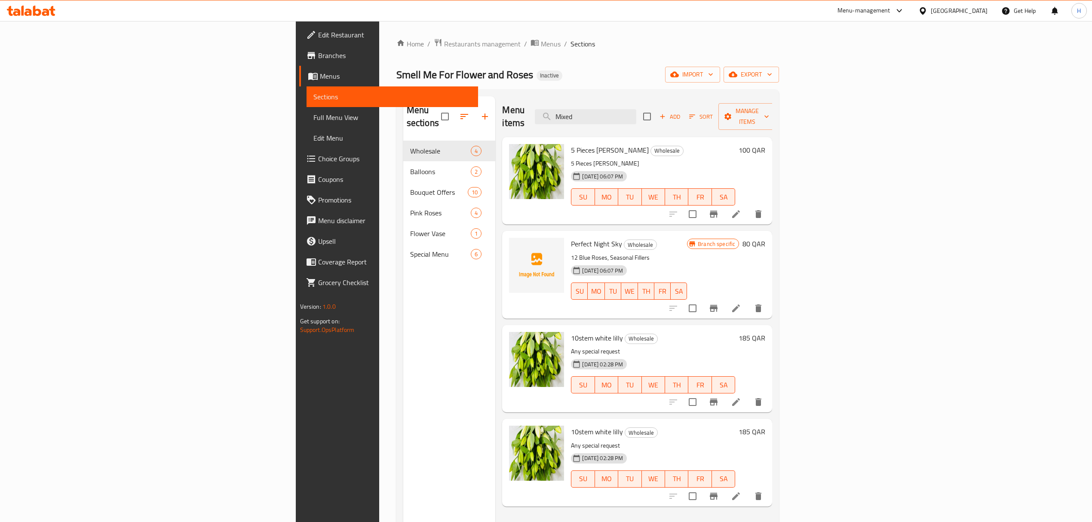
click at [571, 144] on span "5 Pieces [PERSON_NAME]" at bounding box center [610, 150] width 78 height 13
drag, startPoint x: 508, startPoint y: 135, endPoint x: 534, endPoint y: 135, distance: 25.8
click at [571, 144] on span "5 Pieces [PERSON_NAME]" at bounding box center [610, 150] width 78 height 13
copy span "Pieces [PERSON_NAME]"
click at [571, 144] on span "5 Pieces [PERSON_NAME]" at bounding box center [610, 150] width 78 height 13
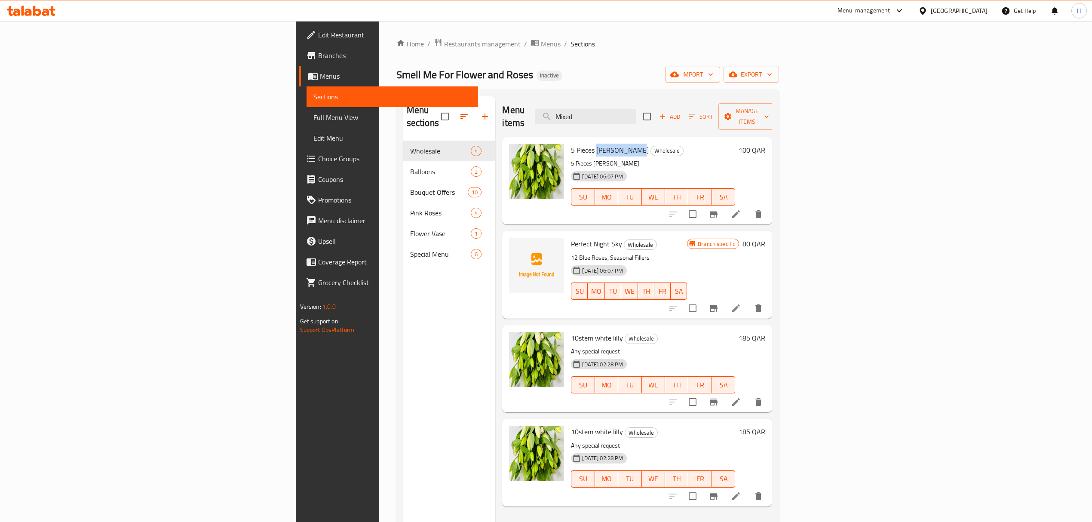
drag, startPoint x: 530, startPoint y: 142, endPoint x: 538, endPoint y: 142, distance: 8.6
click at [571, 144] on span "5 Pieces [PERSON_NAME]" at bounding box center [610, 150] width 78 height 13
click at [571, 331] on span "10stem white lilly" at bounding box center [597, 337] width 52 height 13
drag, startPoint x: 512, startPoint y: 328, endPoint x: 525, endPoint y: 331, distance: 13.1
click at [571, 331] on span "10stem white lilly" at bounding box center [597, 337] width 52 height 13
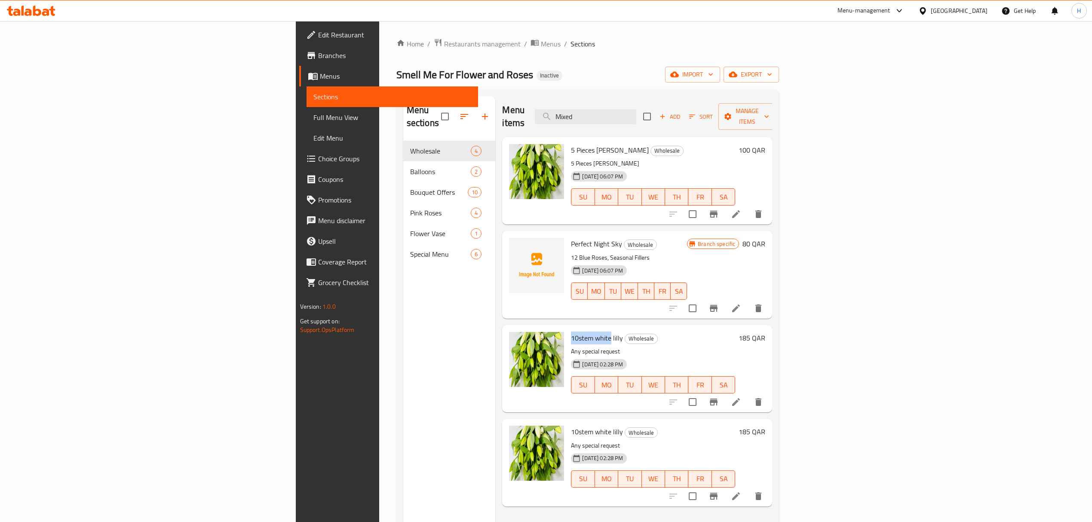
click at [571, 331] on span "10stem white lilly" at bounding box center [597, 337] width 52 height 13
drag, startPoint x: 530, startPoint y: 327, endPoint x: 545, endPoint y: 446, distance: 120.0
click at [571, 331] on span "10stem white lilly" at bounding box center [597, 337] width 52 height 13
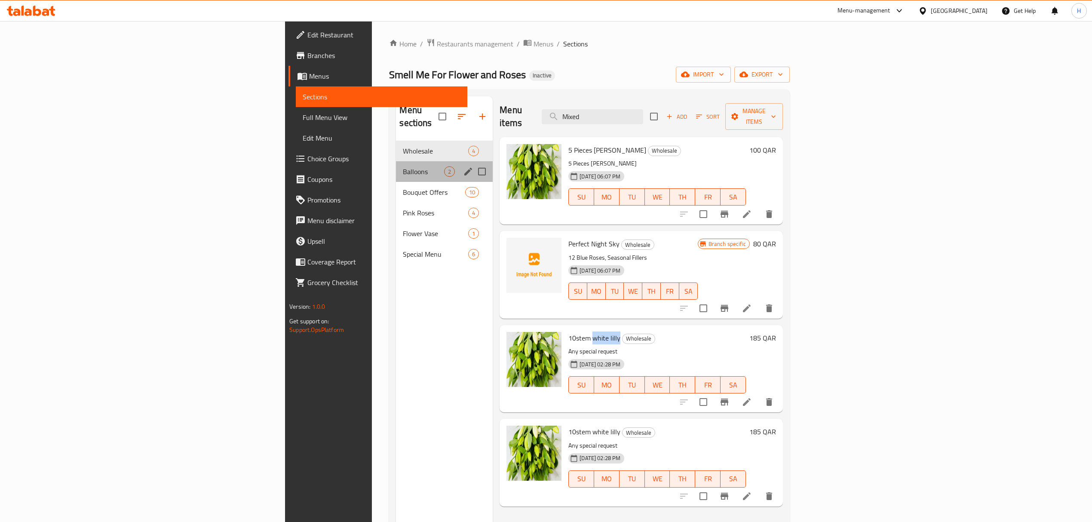
click at [396, 161] on div "Balloons 2" at bounding box center [444, 171] width 97 height 21
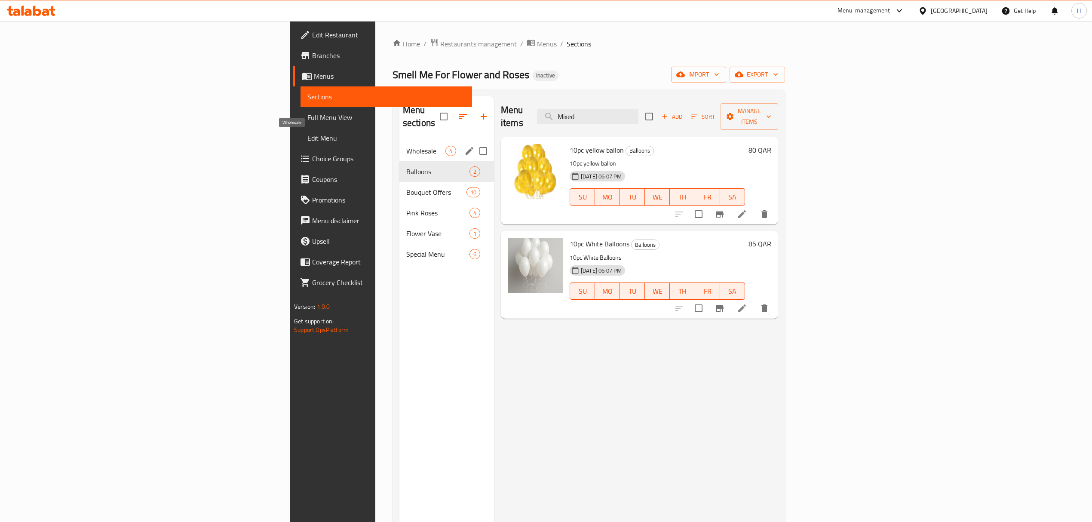
click at [406, 146] on span "Wholesale" at bounding box center [425, 151] width 39 height 10
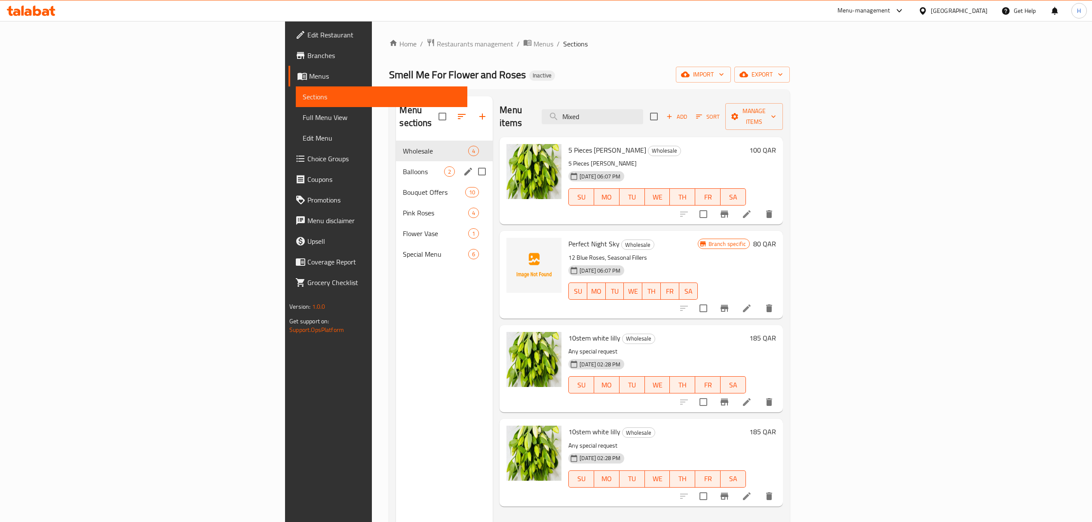
click at [396, 167] on div "Balloons 2" at bounding box center [444, 171] width 97 height 21
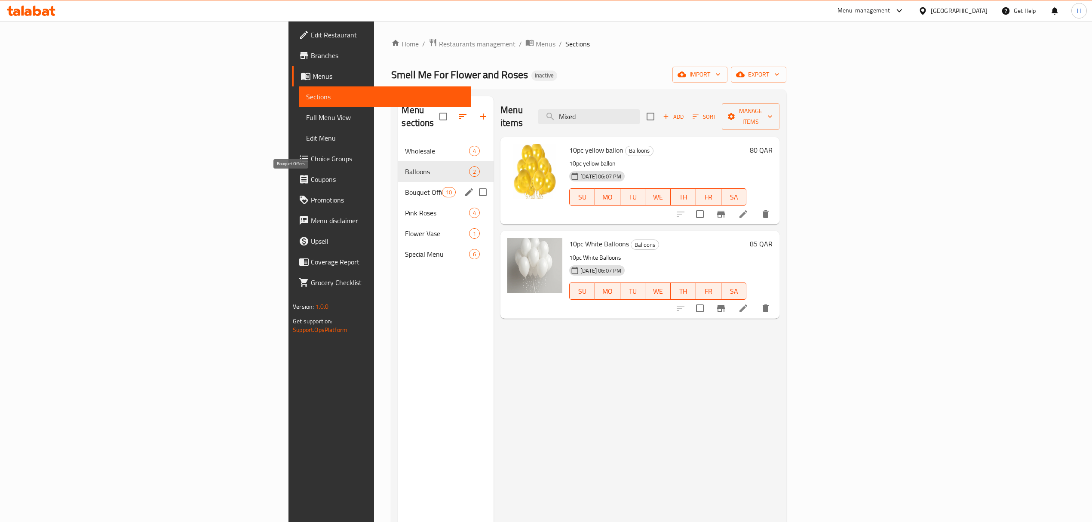
click at [405, 187] on span "Bouquet Offers" at bounding box center [423, 192] width 37 height 10
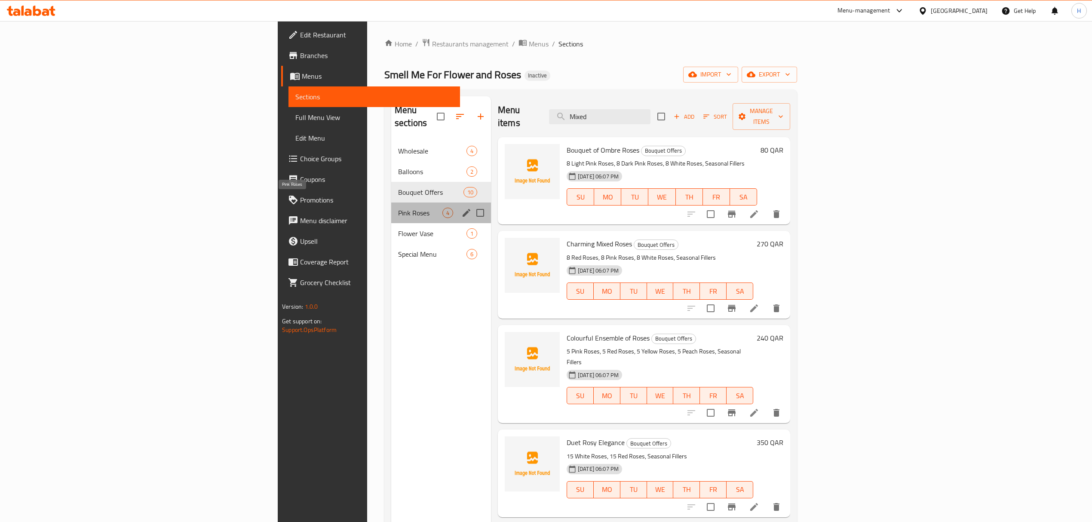
click at [398, 208] on span "Pink Roses" at bounding box center [420, 213] width 44 height 10
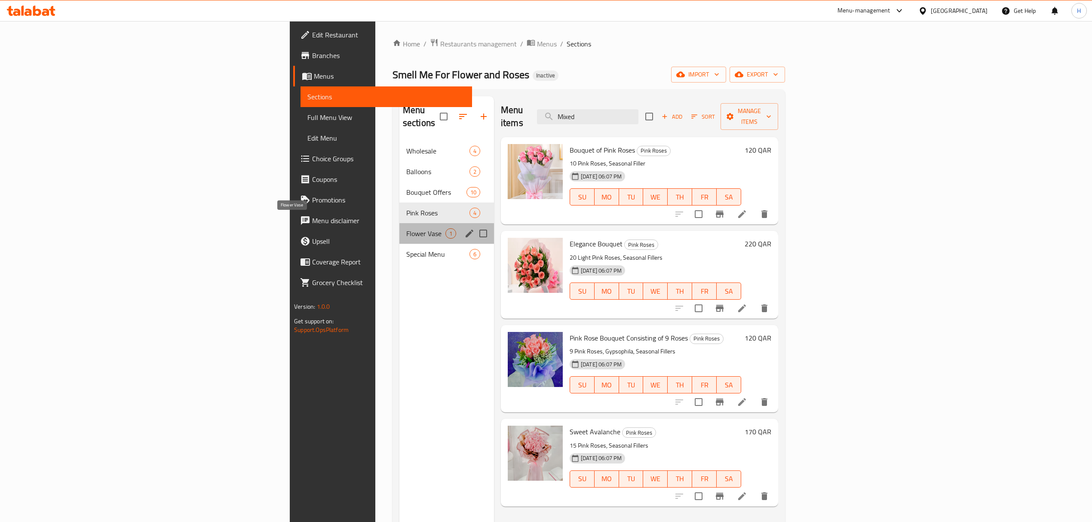
click at [406, 228] on span "Flower Vase" at bounding box center [425, 233] width 39 height 10
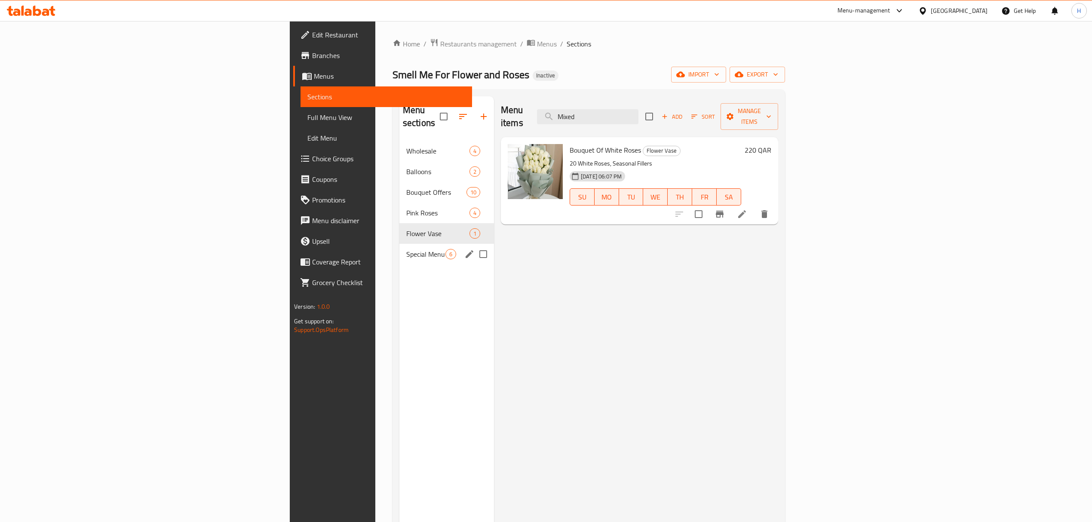
click at [399, 244] on div "Special Menu 6" at bounding box center [446, 254] width 95 height 21
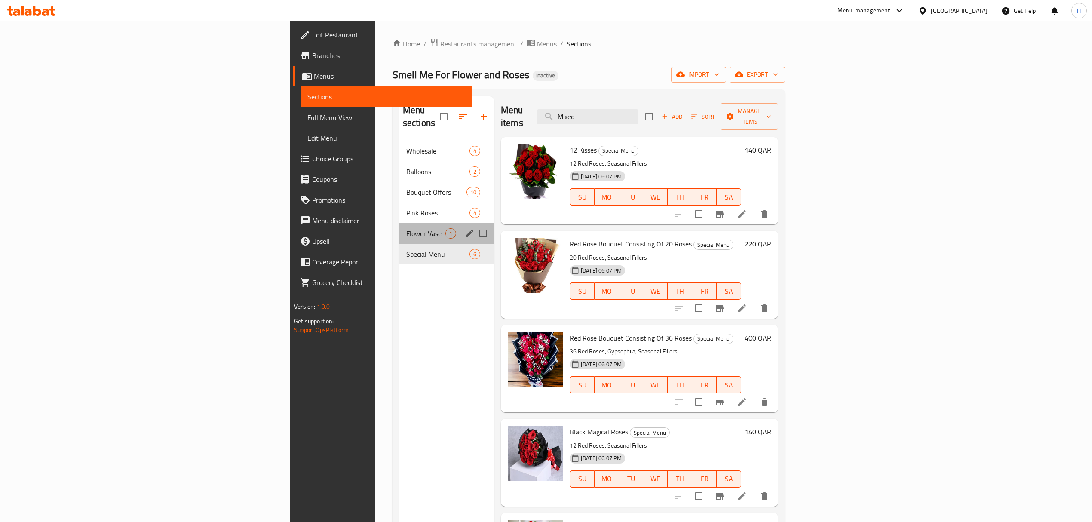
drag, startPoint x: 266, startPoint y: 214, endPoint x: 339, endPoint y: 214, distance: 73.1
click at [399, 223] on div "Flower Vase 1" at bounding box center [446, 233] width 95 height 21
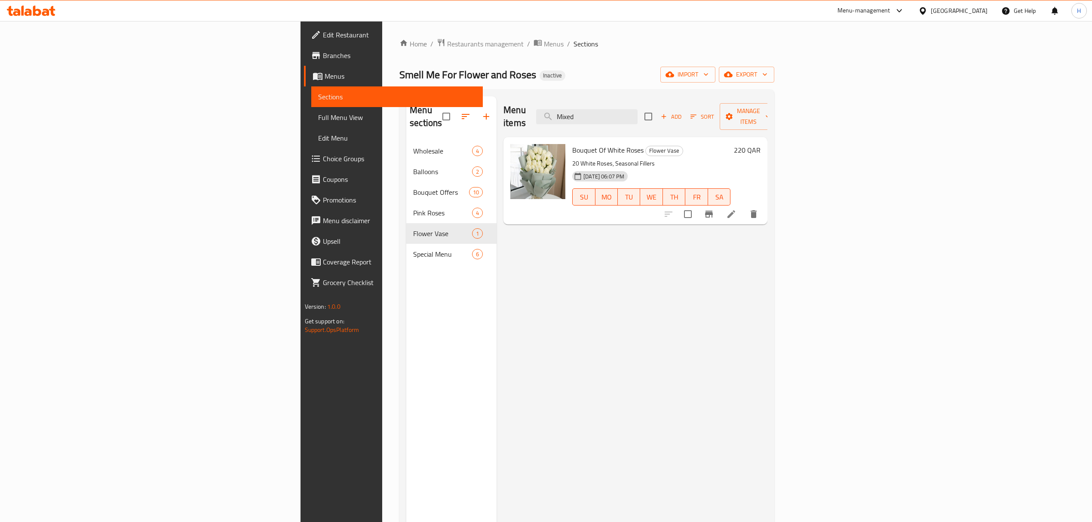
click at [572, 144] on span "Bouquet Of White Roses" at bounding box center [607, 150] width 71 height 13
drag, startPoint x: 516, startPoint y: 144, endPoint x: 542, endPoint y: 141, distance: 25.5
click at [572, 144] on span "Bouquet Of White Roses" at bounding box center [607, 150] width 71 height 13
drag, startPoint x: 540, startPoint y: 141, endPoint x: 550, endPoint y: 141, distance: 9.9
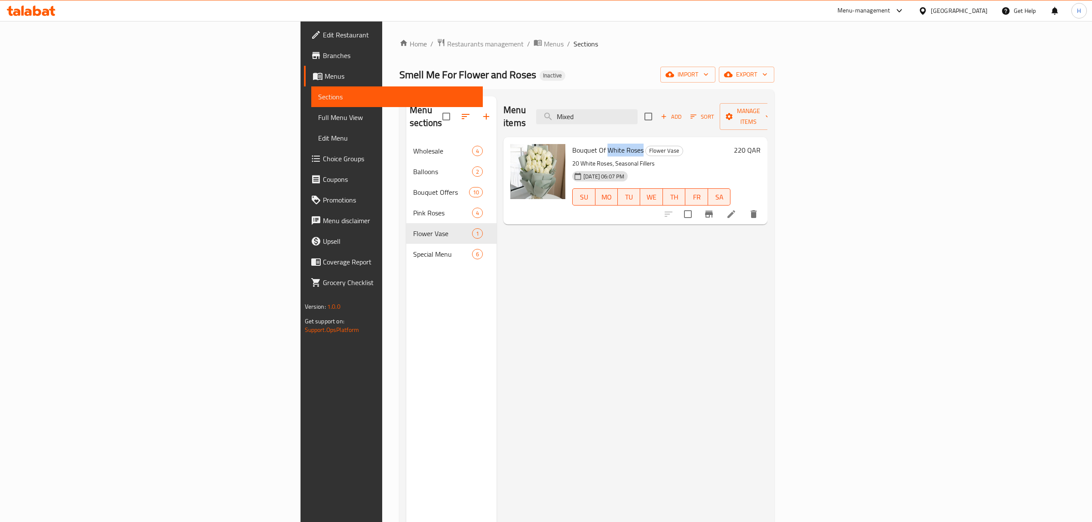
click at [572, 144] on span "Bouquet Of White Roses" at bounding box center [607, 150] width 71 height 13
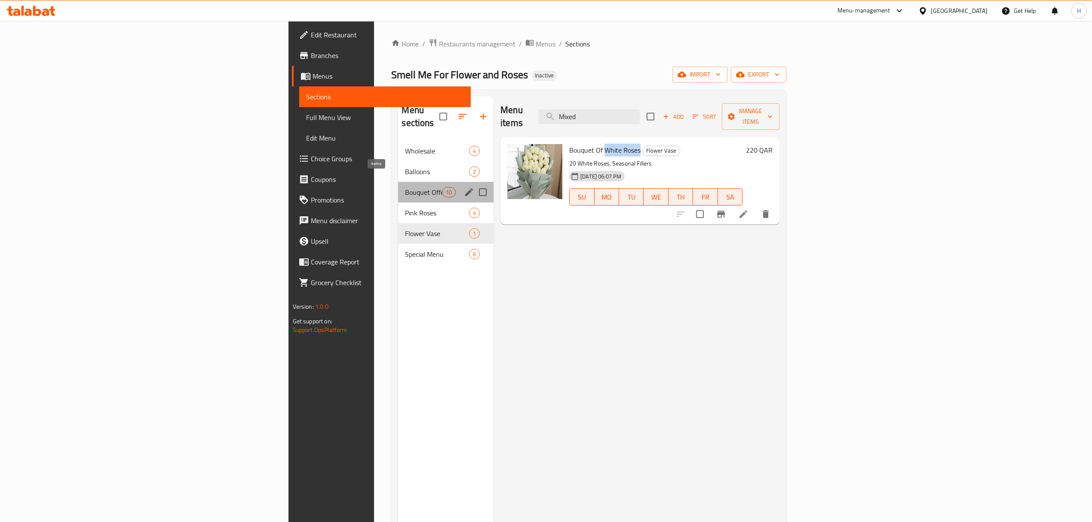
click at [442, 188] on span "10" at bounding box center [448, 192] width 13 height 8
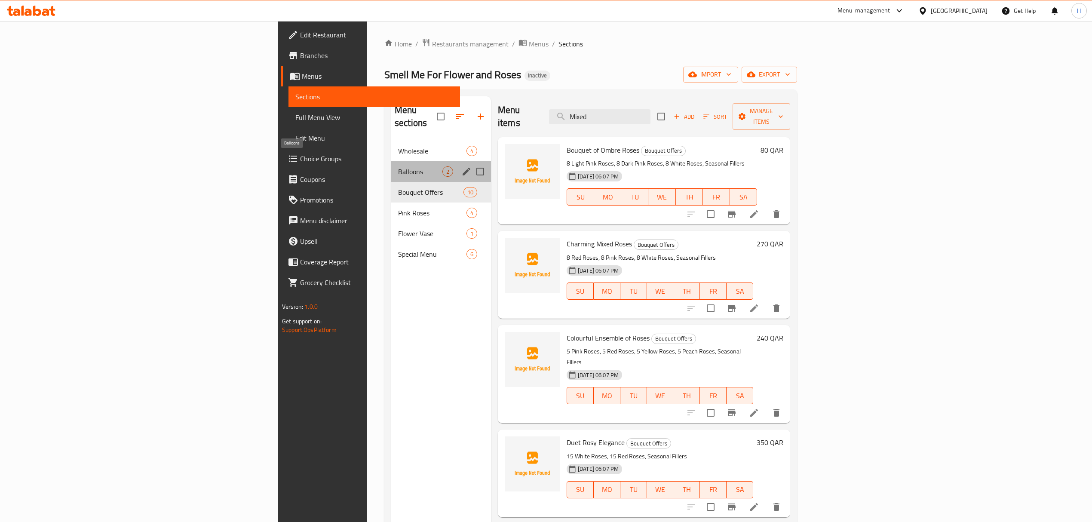
click at [398, 166] on span "Balloons" at bounding box center [420, 171] width 44 height 10
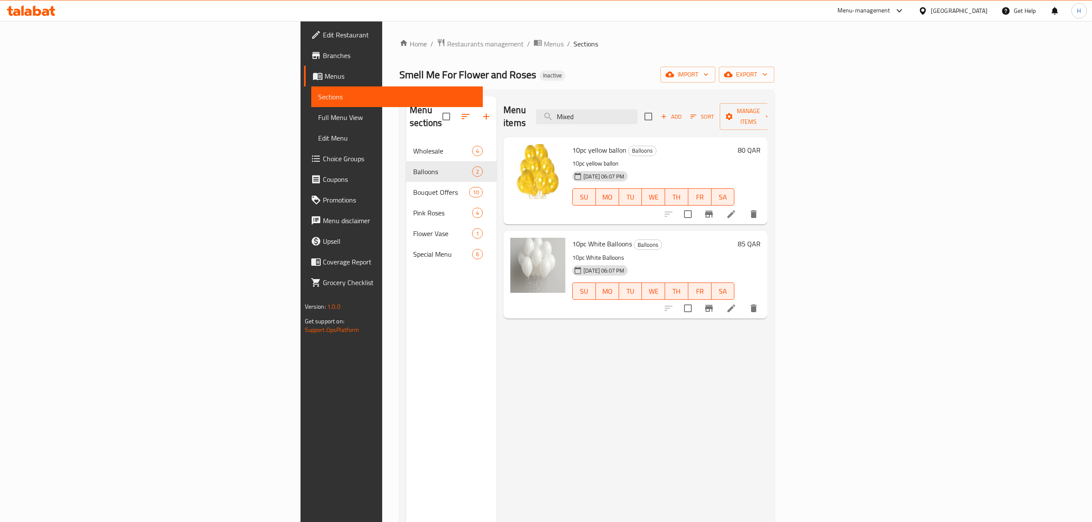
click at [738, 205] on div "10pc yellow ballon Balloons 10pc yellow ballon [DATE] 06:07 PM SU MO TU WE TH F…" at bounding box center [653, 181] width 169 height 80
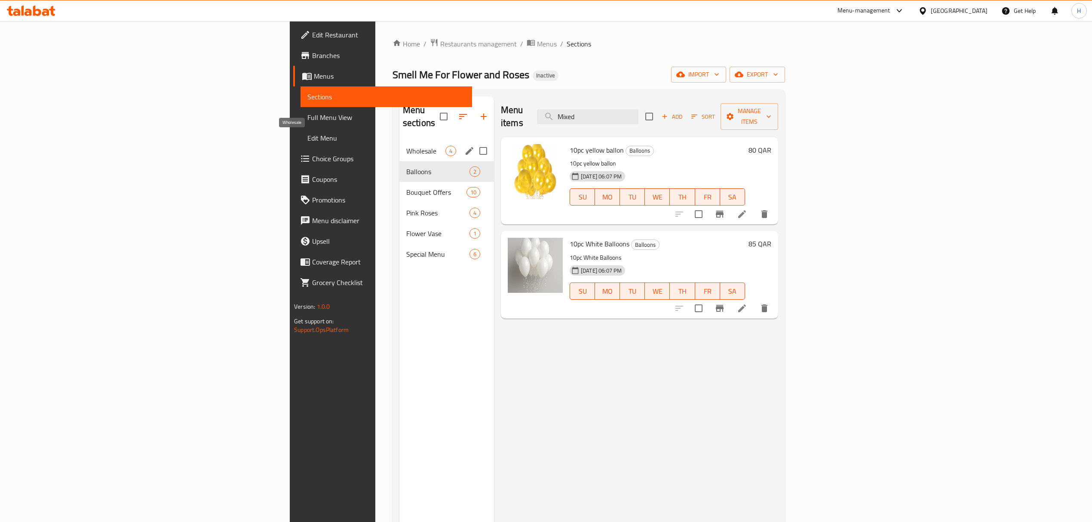
click at [406, 146] on span "Wholesale" at bounding box center [425, 151] width 39 height 10
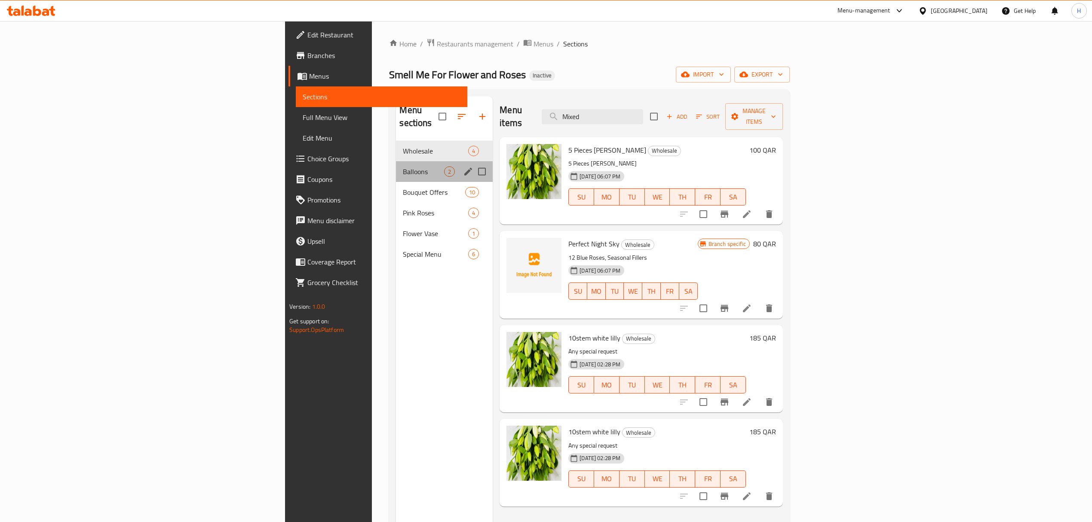
click at [396, 167] on div "Balloons 2" at bounding box center [444, 171] width 97 height 21
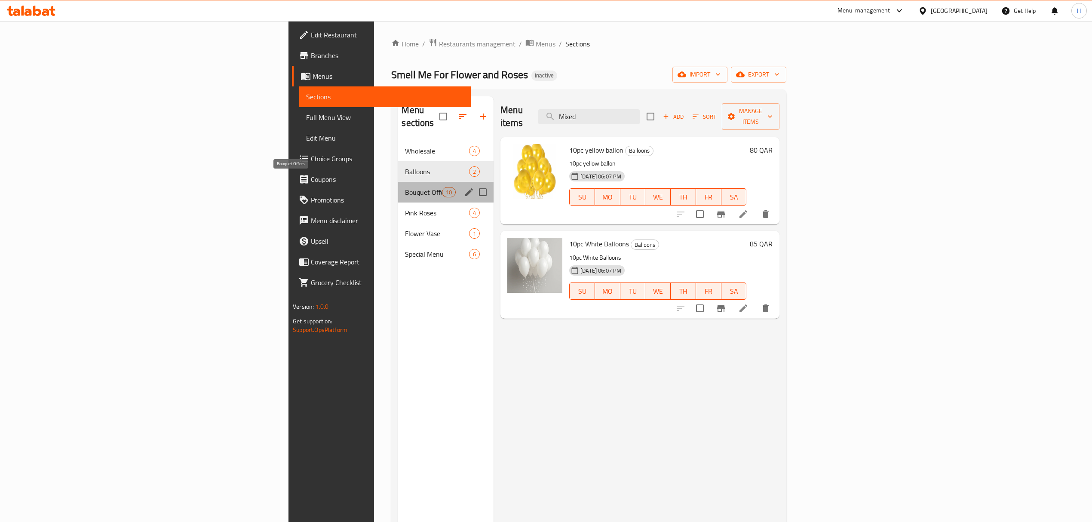
click at [405, 187] on span "Bouquet Offers" at bounding box center [423, 192] width 37 height 10
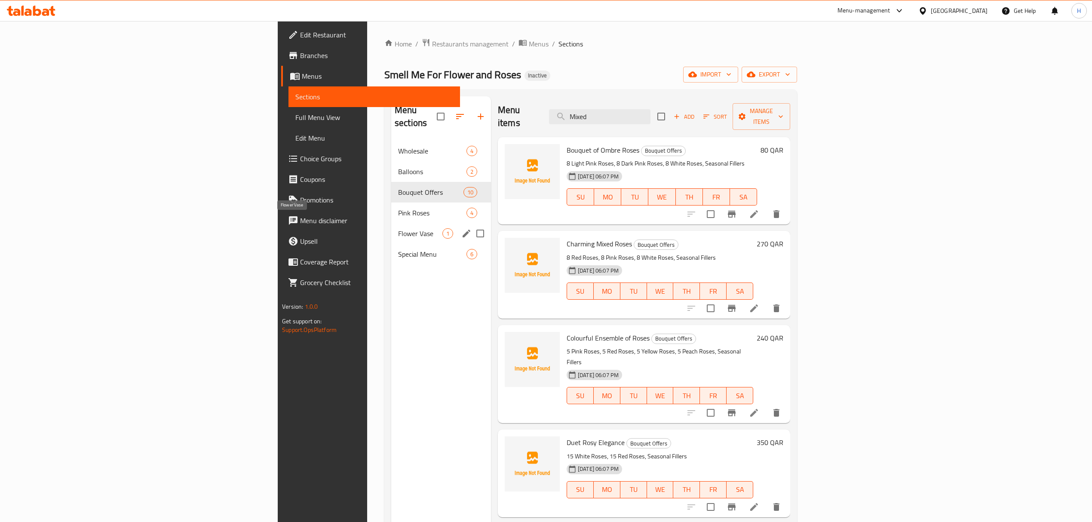
click at [398, 228] on span "Flower Vase" at bounding box center [420, 233] width 44 height 10
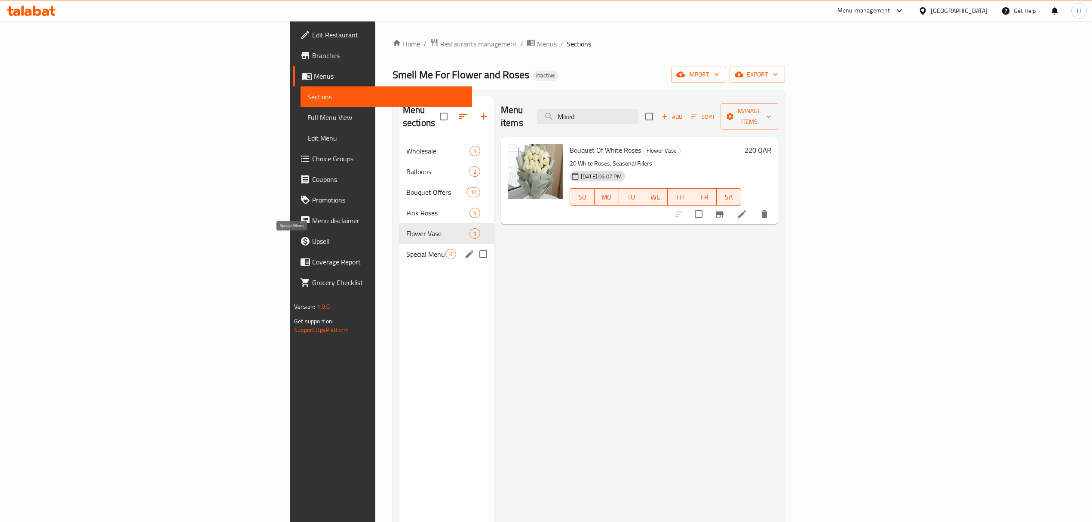
click at [406, 249] on span "Special Menu" at bounding box center [425, 254] width 39 height 10
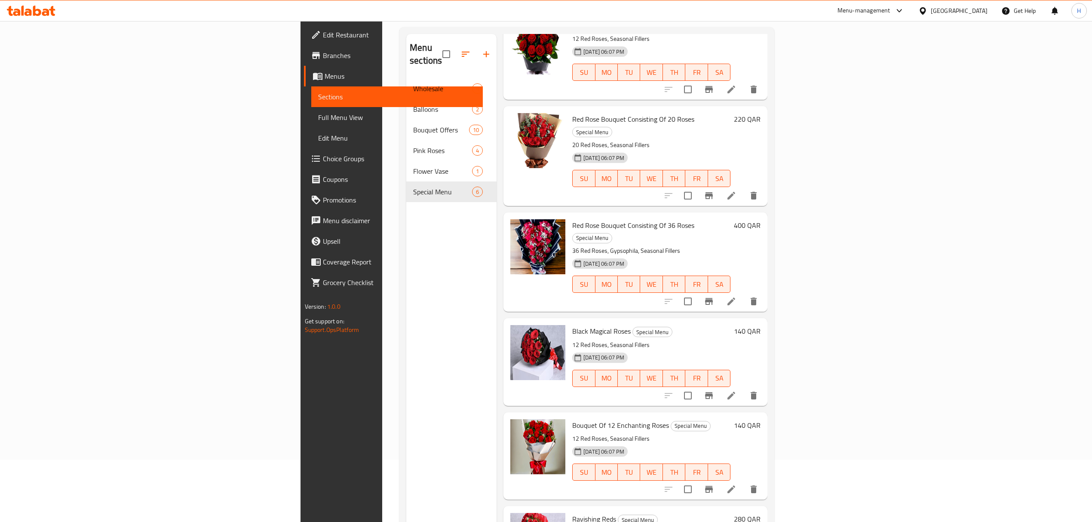
scroll to position [121, 0]
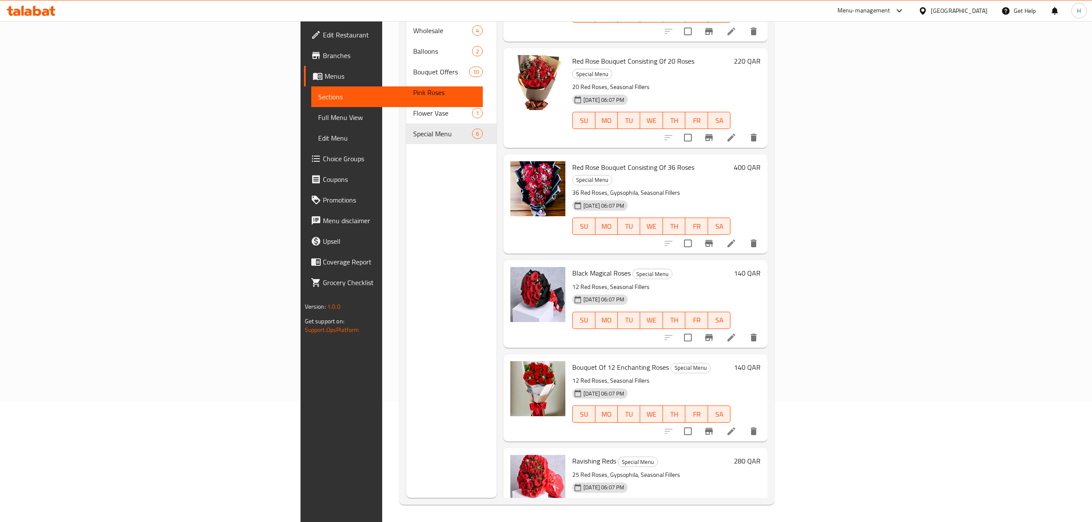
click at [572, 361] on span "Bouquet Of 12 Enchanting Roses" at bounding box center [620, 367] width 97 height 13
copy span "Enchanting Roses"
drag, startPoint x: 543, startPoint y: 334, endPoint x: 582, endPoint y: 332, distance: 38.7
click at [582, 361] on span "Bouquet Of 12 Enchanting Roses" at bounding box center [620, 367] width 97 height 13
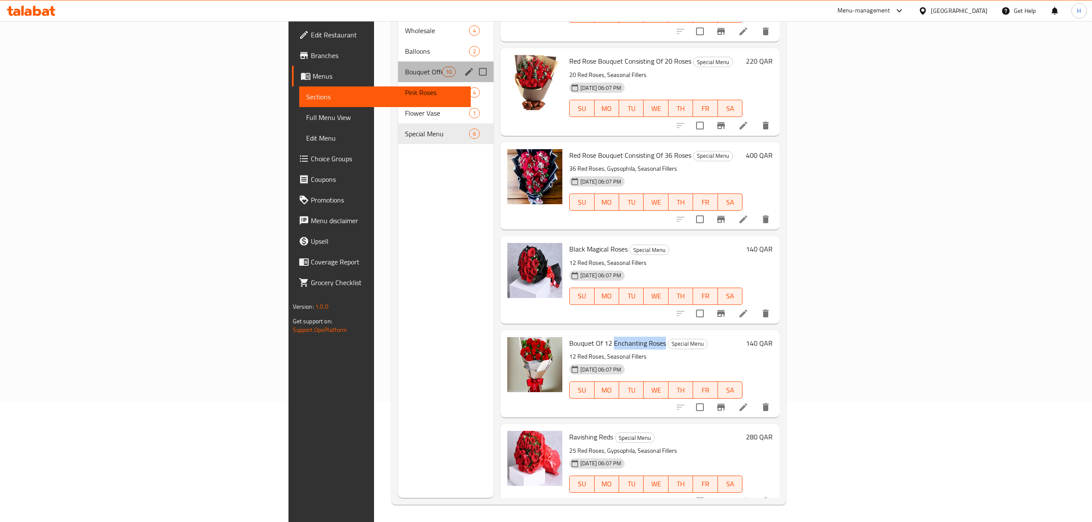
click at [398, 65] on div "Bouquet Offers 10" at bounding box center [445, 71] width 95 height 21
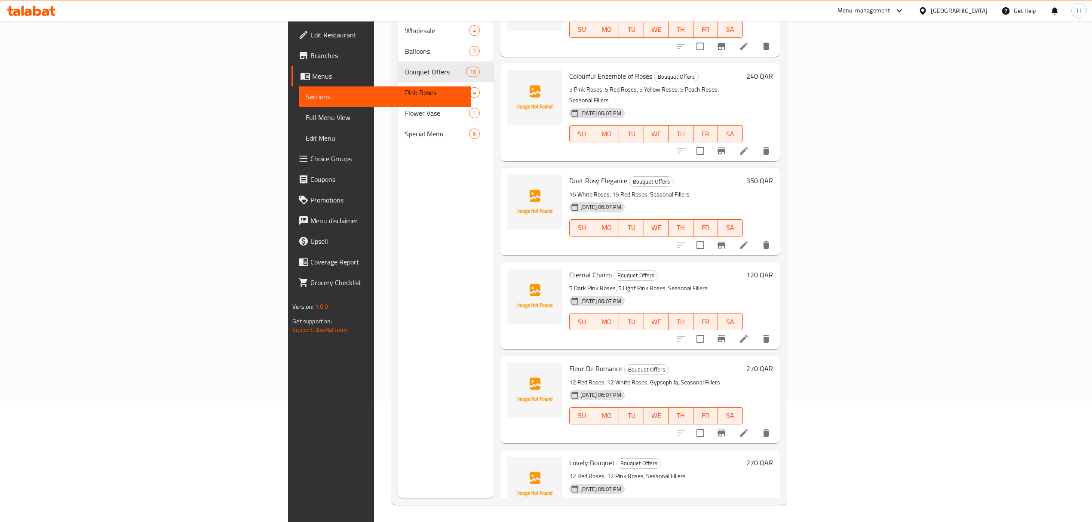
scroll to position [349, 0]
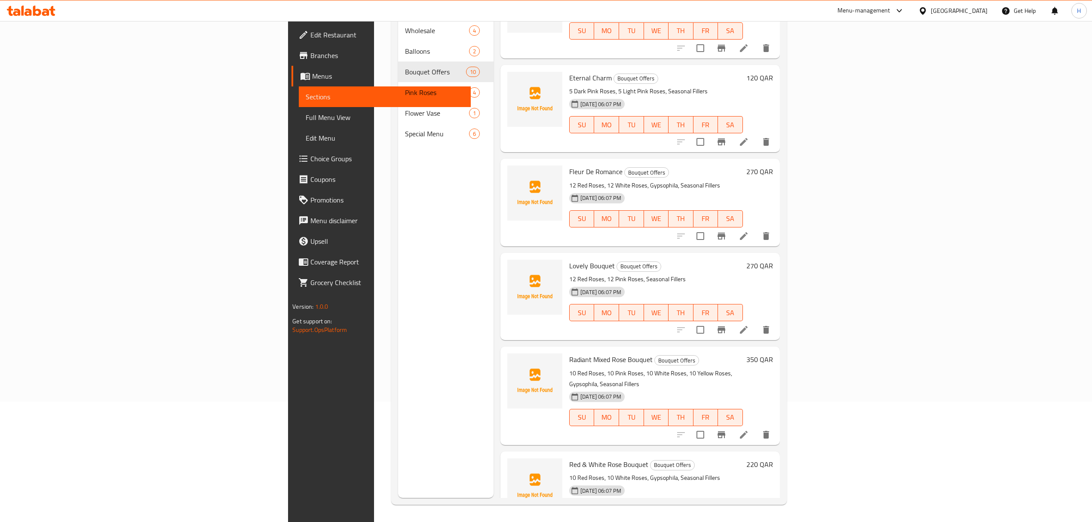
click at [569, 353] on span "Radiant Mixed Rose Bouquet" at bounding box center [610, 359] width 83 height 13
drag, startPoint x: 529, startPoint y: 325, endPoint x: 572, endPoint y: 329, distance: 43.2
click at [572, 353] on span "Radiant Mixed Rose Bouquet" at bounding box center [610, 359] width 83 height 13
click at [569, 259] on span "Lovely Bouquet" at bounding box center [592, 265] width 46 height 13
drag, startPoint x: 506, startPoint y: 234, endPoint x: 434, endPoint y: 4, distance: 240.9
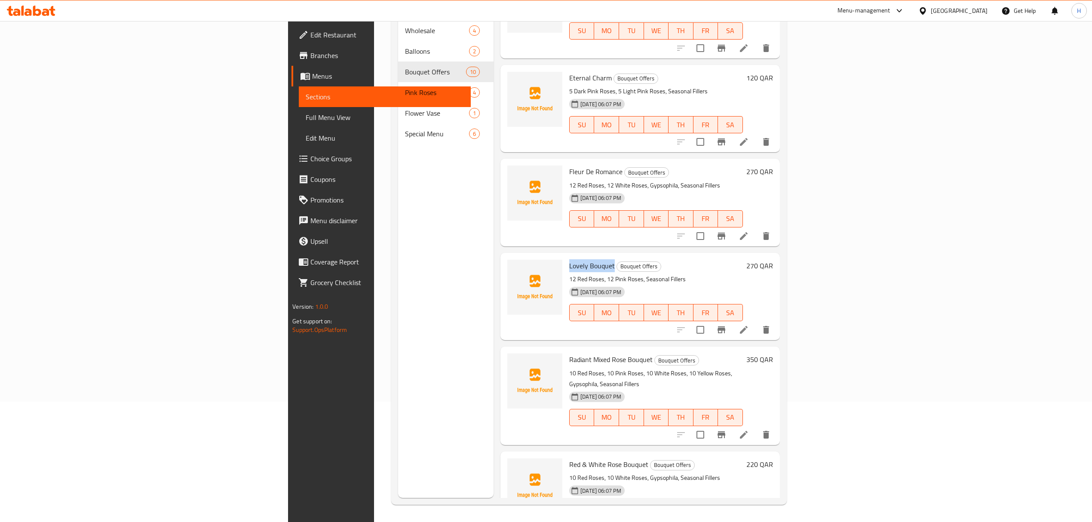
click at [569, 259] on span "Lovely Bouquet" at bounding box center [592, 265] width 46 height 13
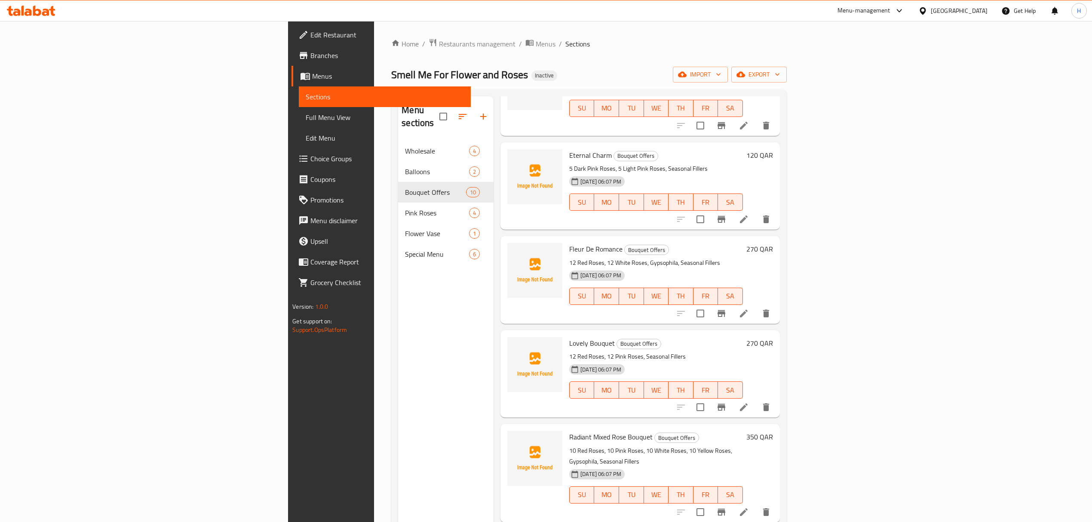
scroll to position [401, 0]
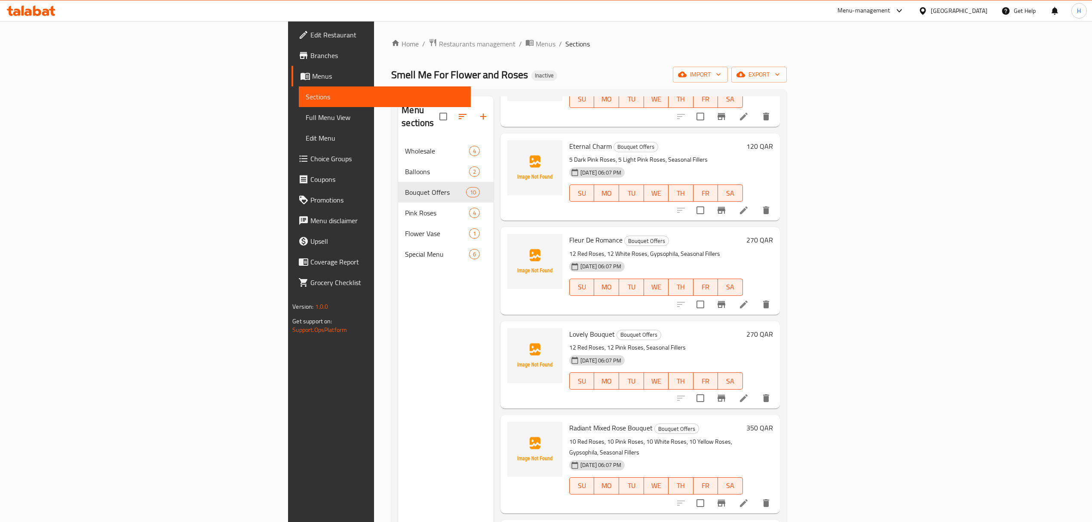
click at [569, 328] on span "Lovely Bouquet" at bounding box center [592, 334] width 46 height 13
drag, startPoint x: 506, startPoint y: 295, endPoint x: 523, endPoint y: 296, distance: 17.6
click at [569, 328] on span "Lovely Bouquet" at bounding box center [592, 334] width 46 height 13
click at [569, 421] on span "Radiant Mixed Rose Bouquet" at bounding box center [610, 427] width 83 height 13
drag, startPoint x: 509, startPoint y: 387, endPoint x: 537, endPoint y: 509, distance: 125.2
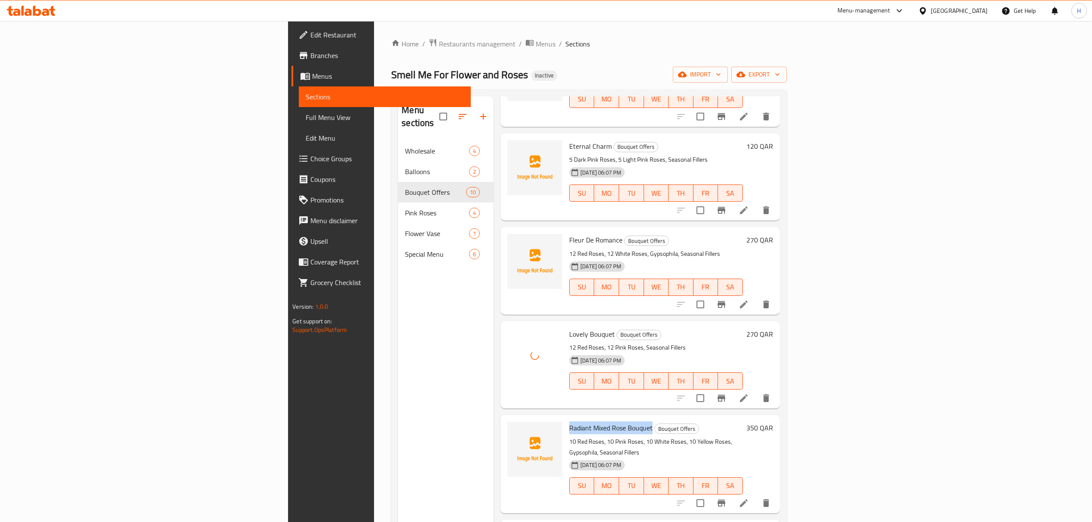
click at [569, 421] on span "Radiant Mixed Rose Bouquet" at bounding box center [610, 427] width 83 height 13
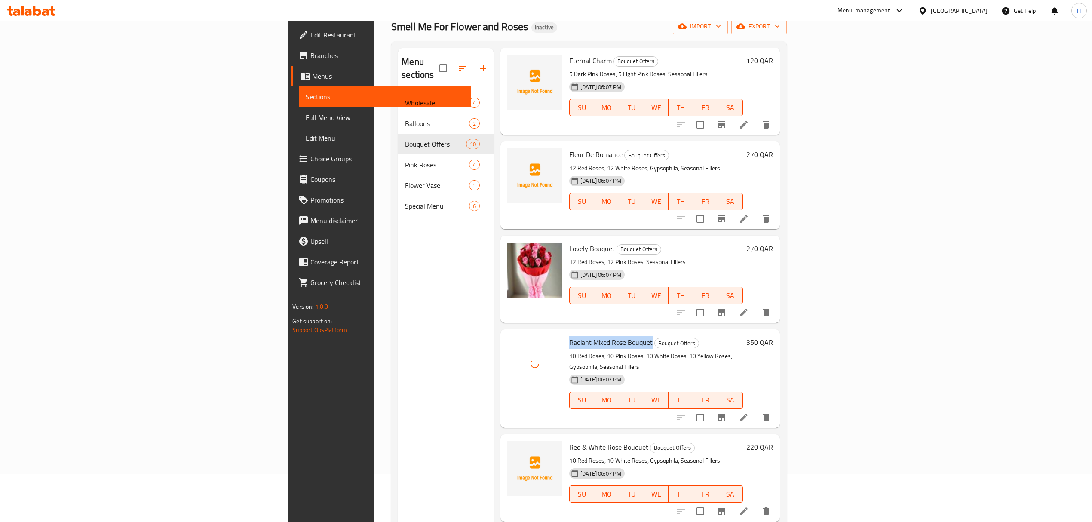
scroll to position [114, 0]
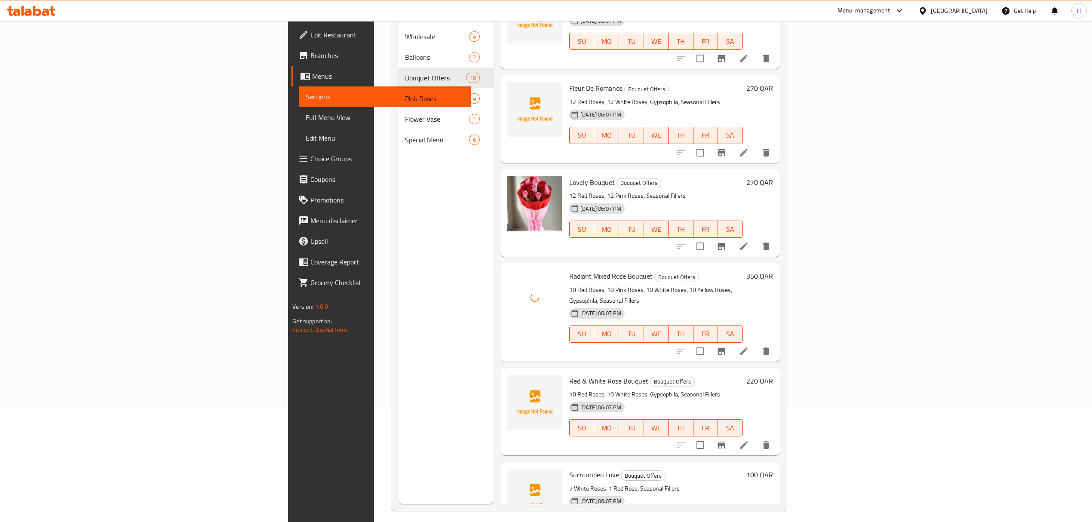
click at [569, 374] on span "Red & White Rose Bouquet" at bounding box center [608, 380] width 79 height 13
drag, startPoint x: 505, startPoint y: 337, endPoint x: 521, endPoint y: 339, distance: 16.4
click at [569, 374] on span "Red & White Rose Bouquet" at bounding box center [608, 380] width 79 height 13
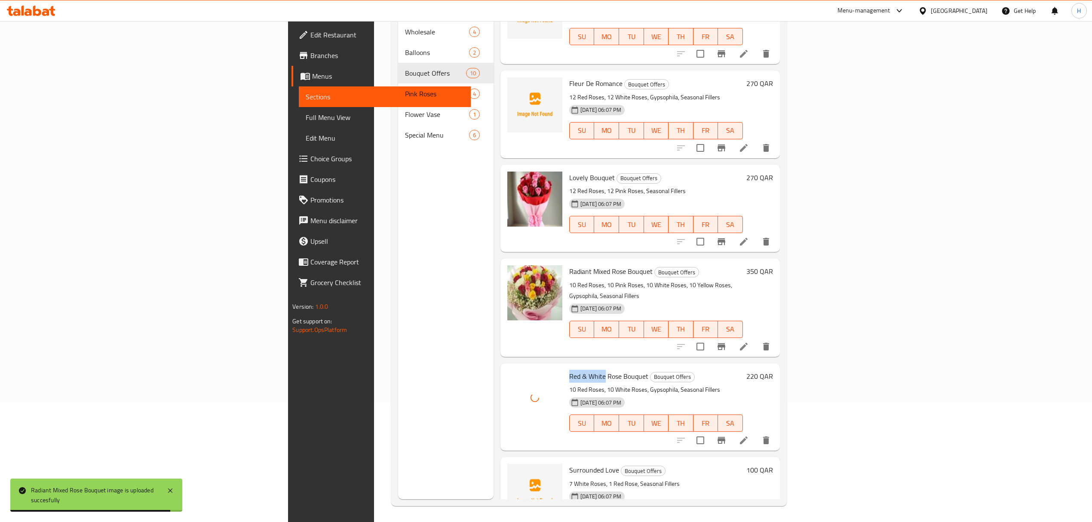
scroll to position [121, 0]
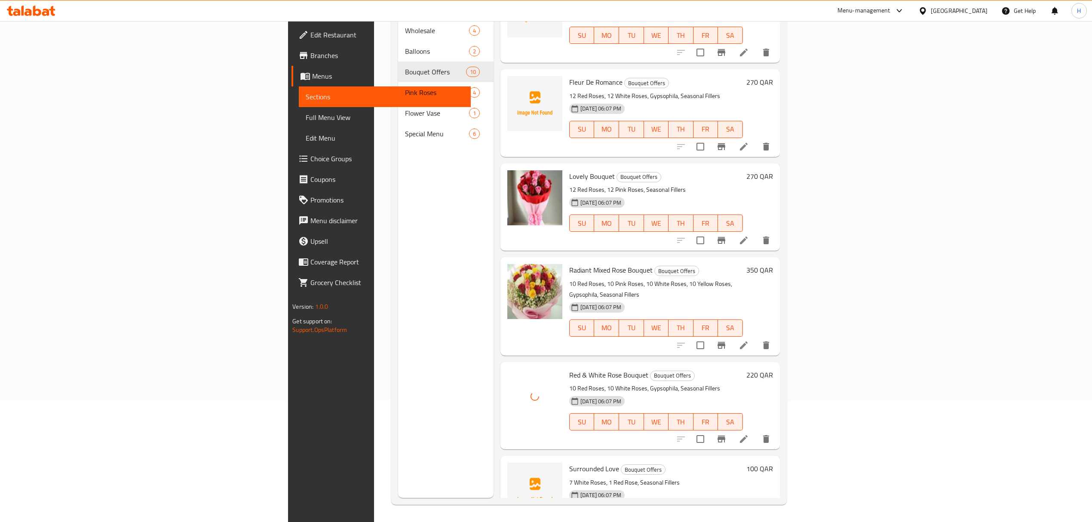
click at [569, 462] on span "Surrounded Love" at bounding box center [594, 468] width 50 height 13
drag, startPoint x: 528, startPoint y: 425, endPoint x: 535, endPoint y: 425, distance: 6.9
click at [569, 462] on span "Surrounded Love" at bounding box center [594, 468] width 50 height 13
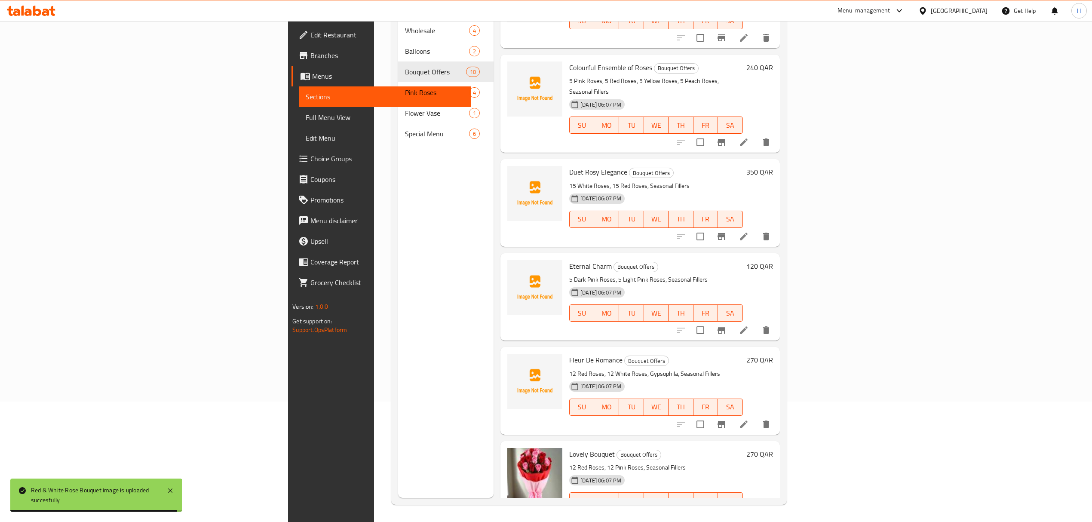
scroll to position [95, 0]
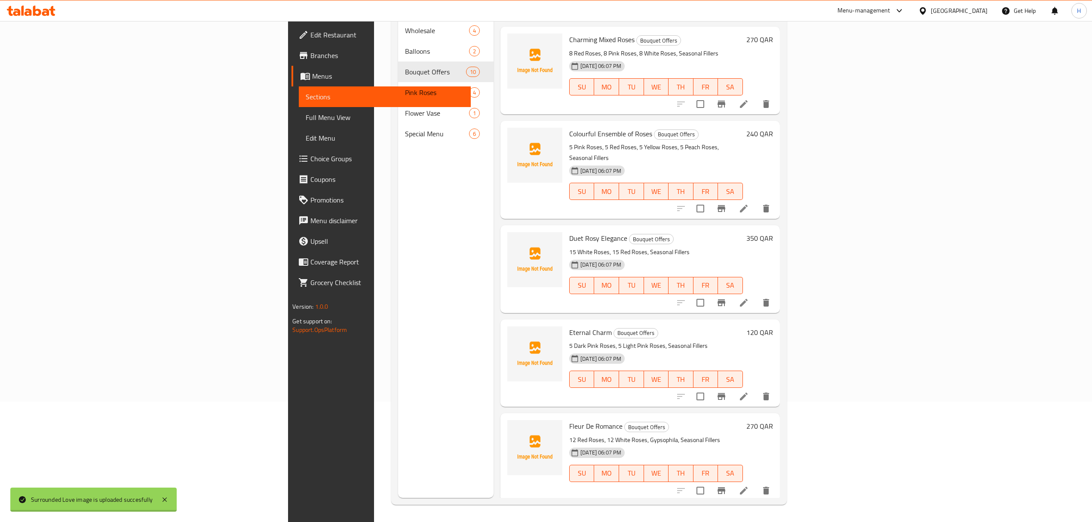
click at [569, 127] on span "Colourful Ensemble of Roses" at bounding box center [610, 133] width 83 height 13
drag, startPoint x: 506, startPoint y: 111, endPoint x: 534, endPoint y: 114, distance: 28.1
click at [569, 127] on span "Colourful Ensemble of Roses" at bounding box center [610, 133] width 83 height 13
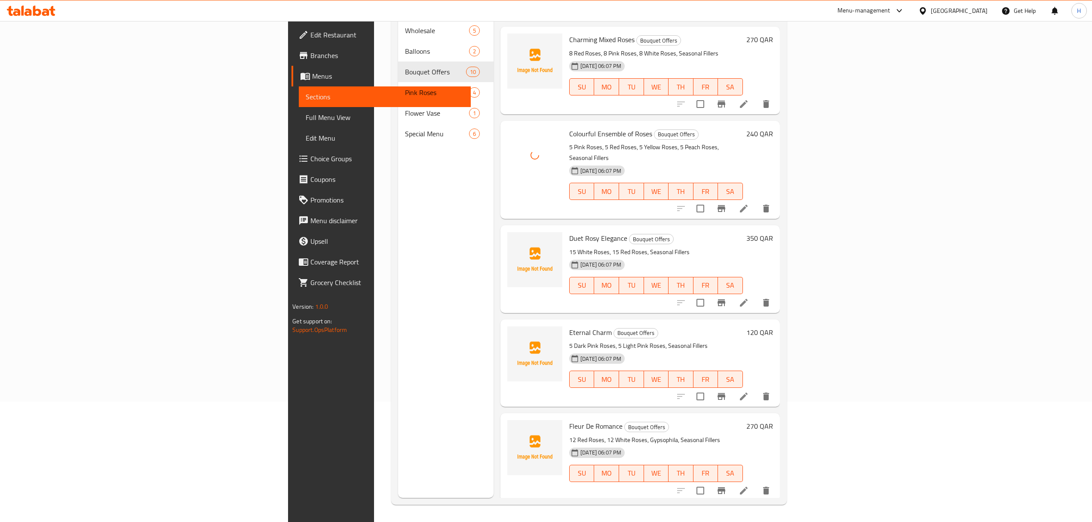
click at [569, 232] on span "Duet Rosy Elegance" at bounding box center [598, 238] width 58 height 13
click at [569, 326] on span "Eternal Charm" at bounding box center [590, 332] width 43 height 13
drag, startPoint x: 507, startPoint y: 300, endPoint x: 519, endPoint y: 300, distance: 12.0
click at [569, 326] on span "Eternal Charm" at bounding box center [590, 332] width 43 height 13
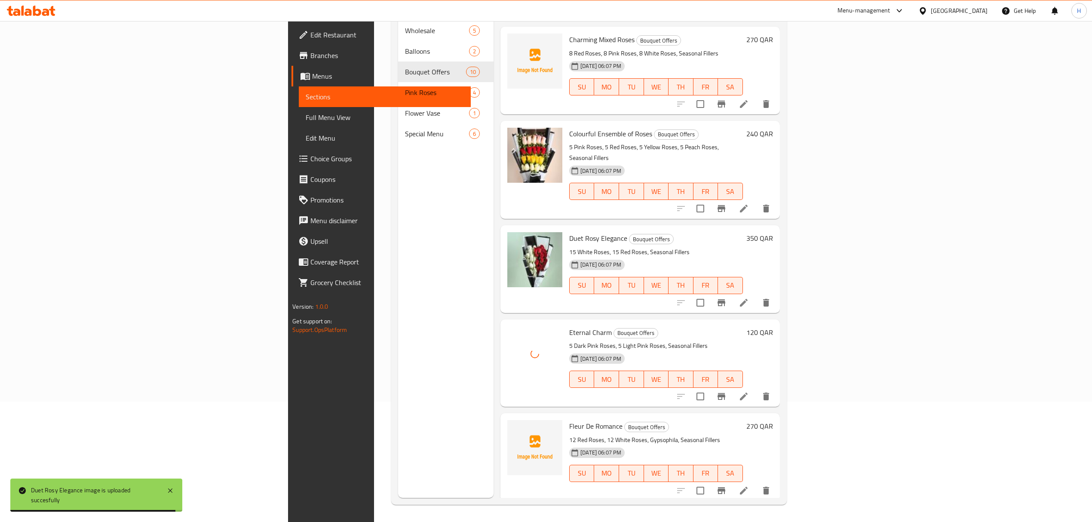
click at [569, 420] on span "Fleur De Romance" at bounding box center [595, 426] width 53 height 13
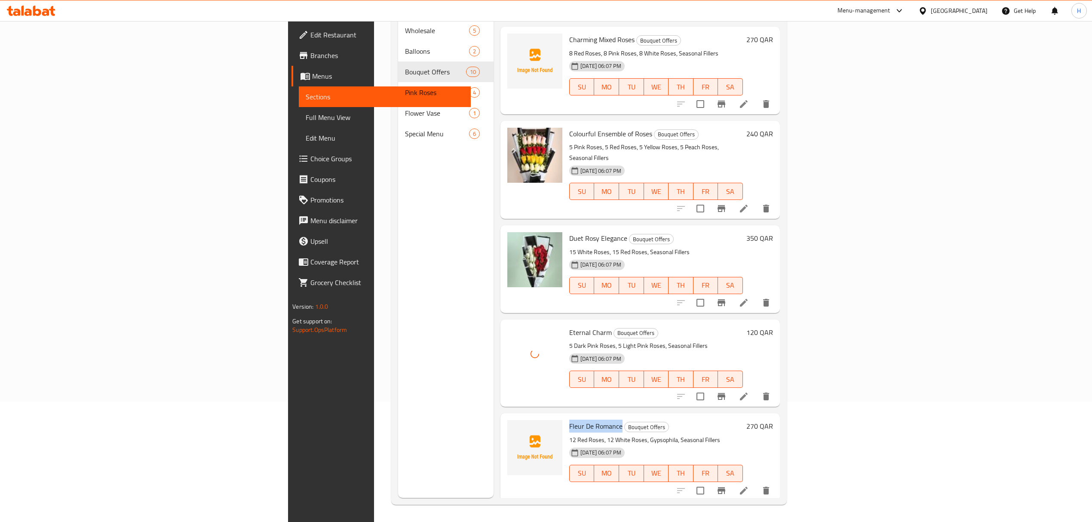
click at [569, 420] on span "Fleur De Romance" at bounding box center [595, 426] width 53 height 13
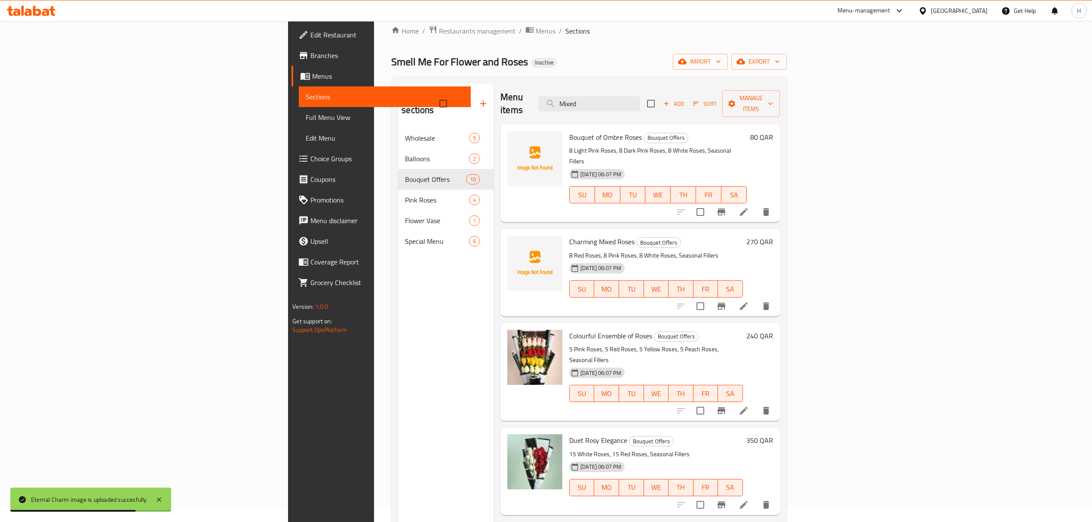
scroll to position [0, 0]
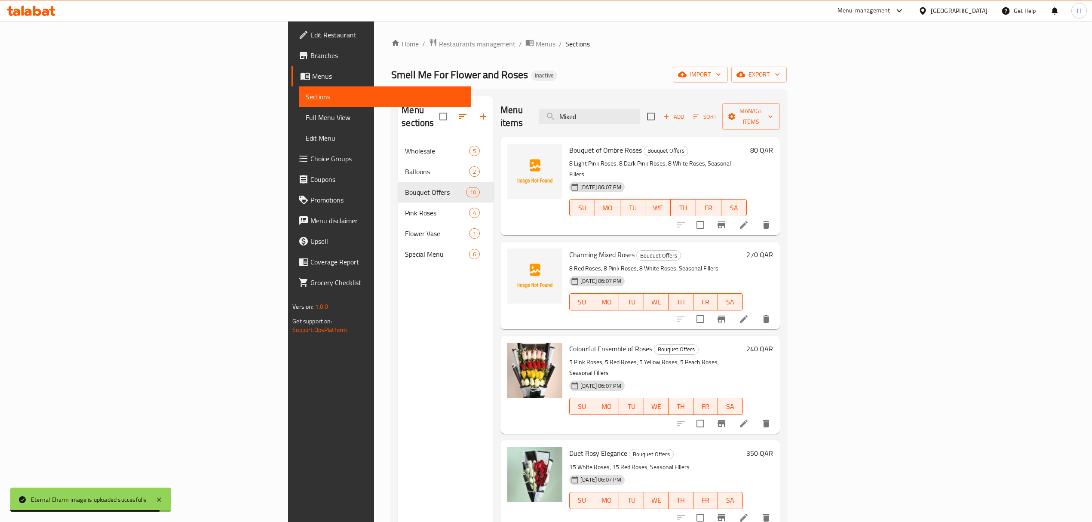
click at [566, 141] on div "Bouquet of Ombre Roses Bouquet Offers 8 Light Pink Roses, 8 Dark Pink Roses, 8 …" at bounding box center [658, 186] width 184 height 91
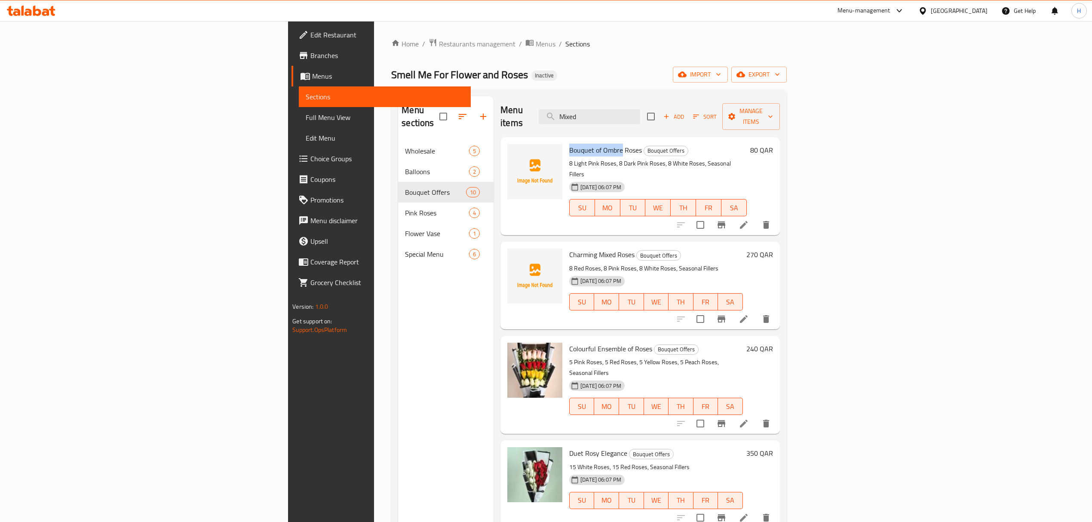
drag, startPoint x: 506, startPoint y: 130, endPoint x: 537, endPoint y: 130, distance: 30.9
click at [566, 141] on div "Bouquet of Ombre Roses Bouquet Offers 8 Light Pink Roses, 8 Dark Pink Roses, 8 …" at bounding box center [658, 186] width 184 height 91
click at [569, 144] on span "Bouquet of Ombre Roses" at bounding box center [605, 150] width 73 height 13
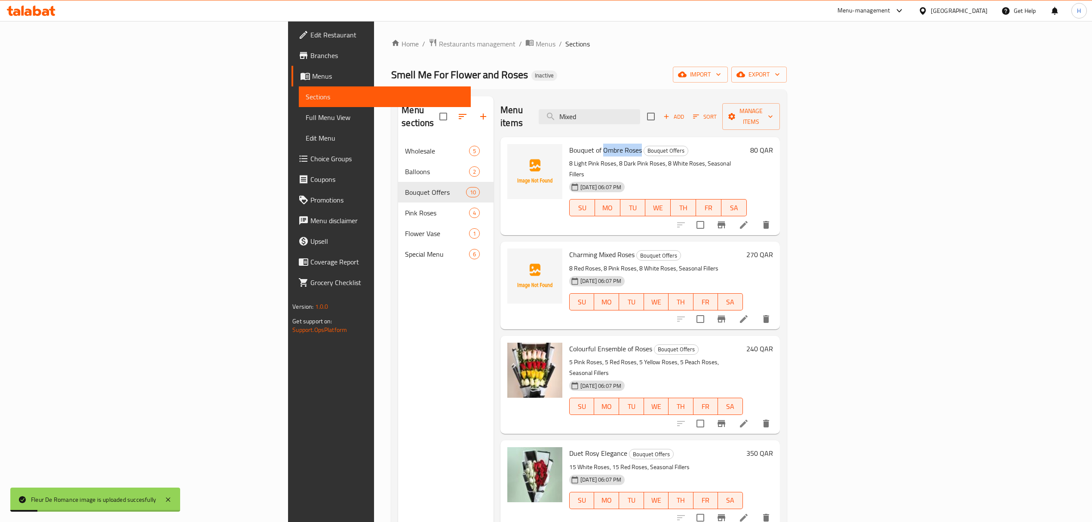
click at [569, 144] on span "Bouquet of Ombre Roses" at bounding box center [605, 150] width 73 height 13
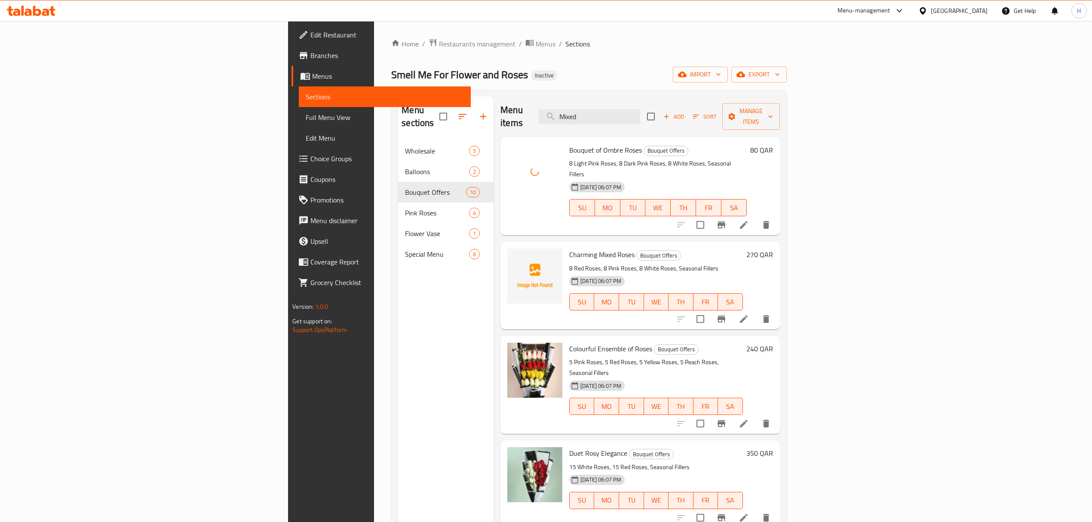
click at [569, 248] on span "Charming Mixed Roses" at bounding box center [601, 254] width 65 height 13
drag, startPoint x: 537, startPoint y: 231, endPoint x: 501, endPoint y: 229, distance: 36.1
click at [569, 248] on span "Charming Mixed Roses" at bounding box center [601, 254] width 65 height 13
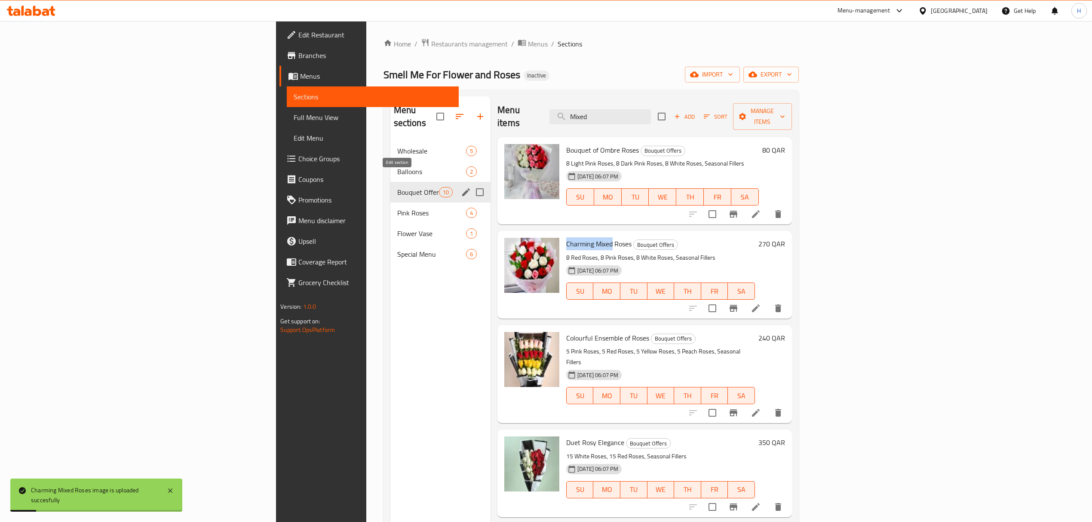
click at [461, 187] on icon "edit" at bounding box center [466, 192] width 10 height 10
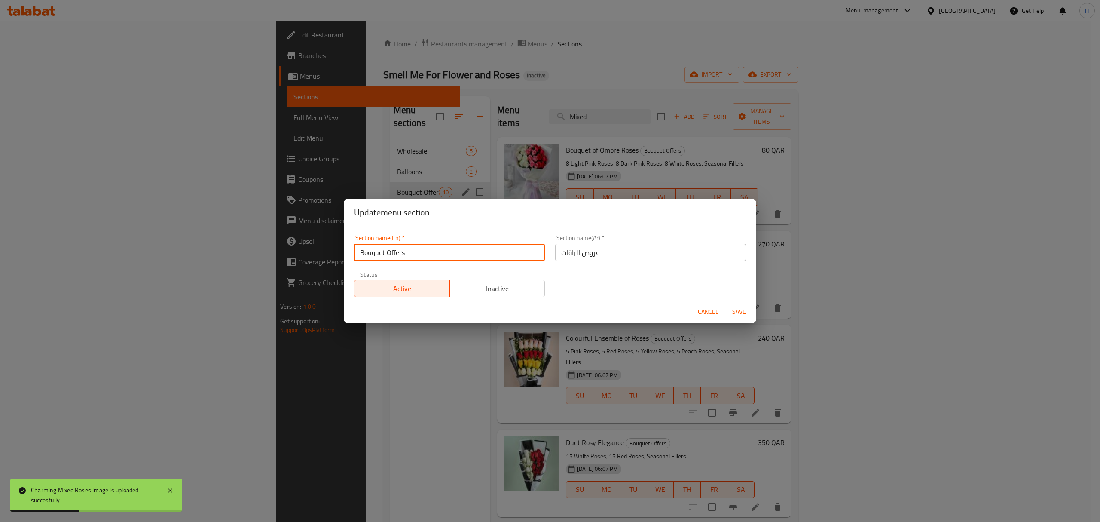
click at [410, 256] on input "Bouquet Offers" at bounding box center [449, 252] width 191 height 17
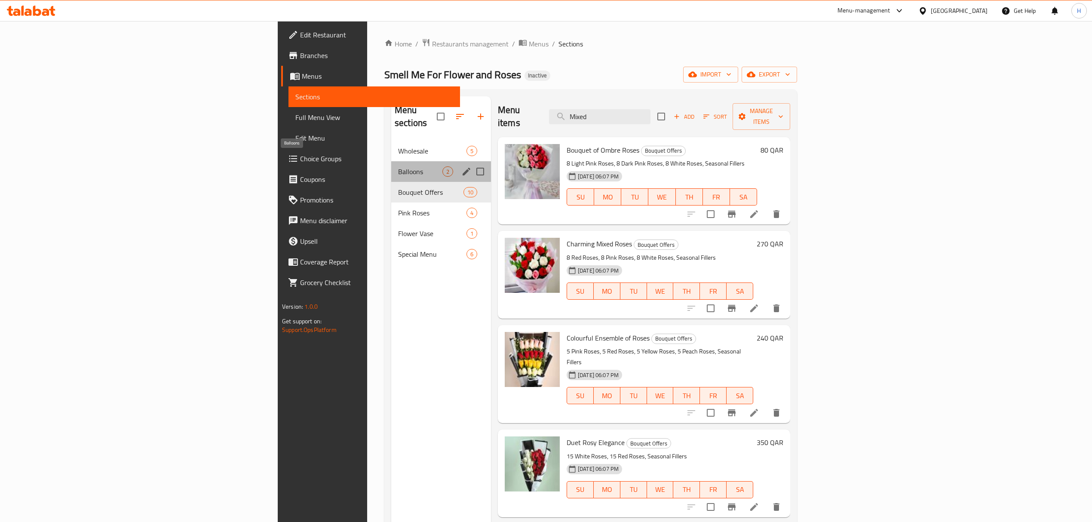
click at [398, 166] on span "Balloons" at bounding box center [420, 171] width 44 height 10
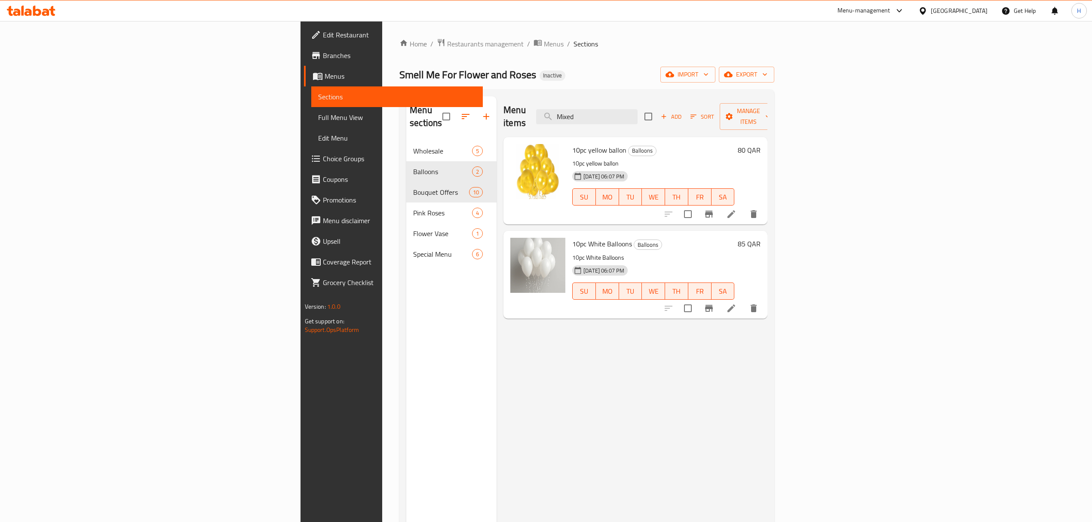
click at [572, 144] on span "10pc yellow ballon" at bounding box center [599, 150] width 54 height 13
drag, startPoint x: 526, startPoint y: 139, endPoint x: 536, endPoint y: 138, distance: 9.5
click at [572, 144] on span "10pc yellow ballon" at bounding box center [599, 150] width 54 height 13
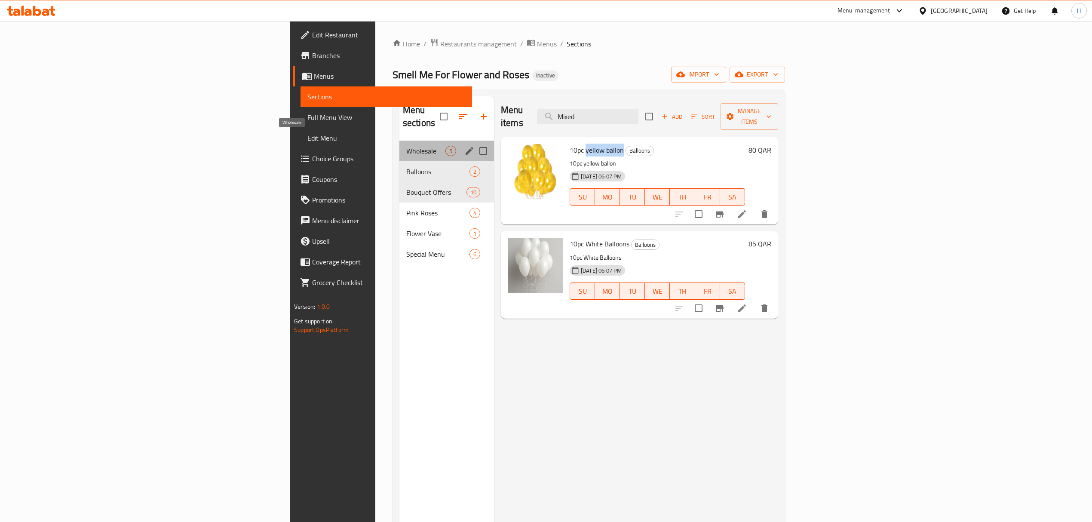
click at [406, 146] on span "Wholesale" at bounding box center [425, 151] width 39 height 10
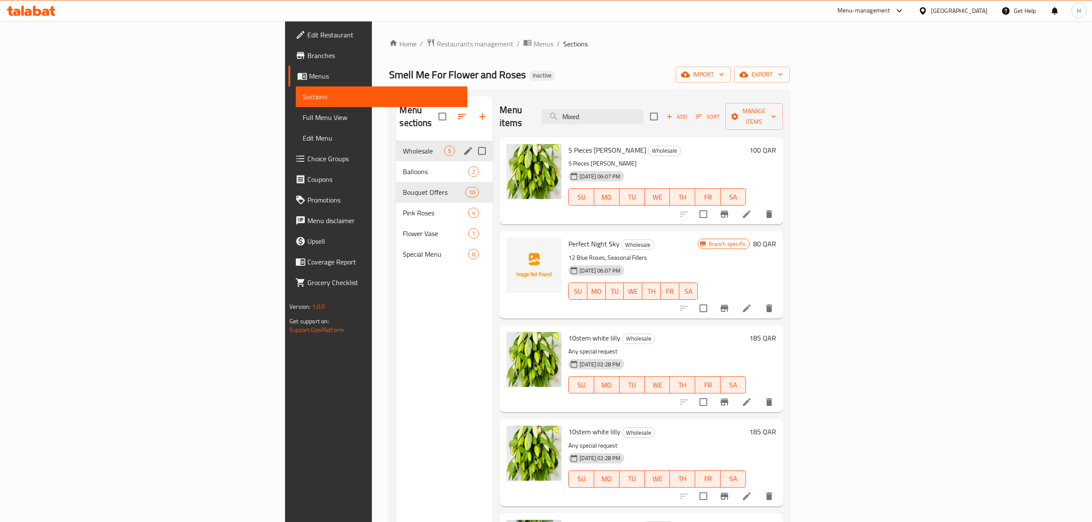
click at [396, 141] on div "Wholesale 5" at bounding box center [444, 151] width 97 height 21
click at [463, 146] on icon "edit" at bounding box center [468, 151] width 10 height 10
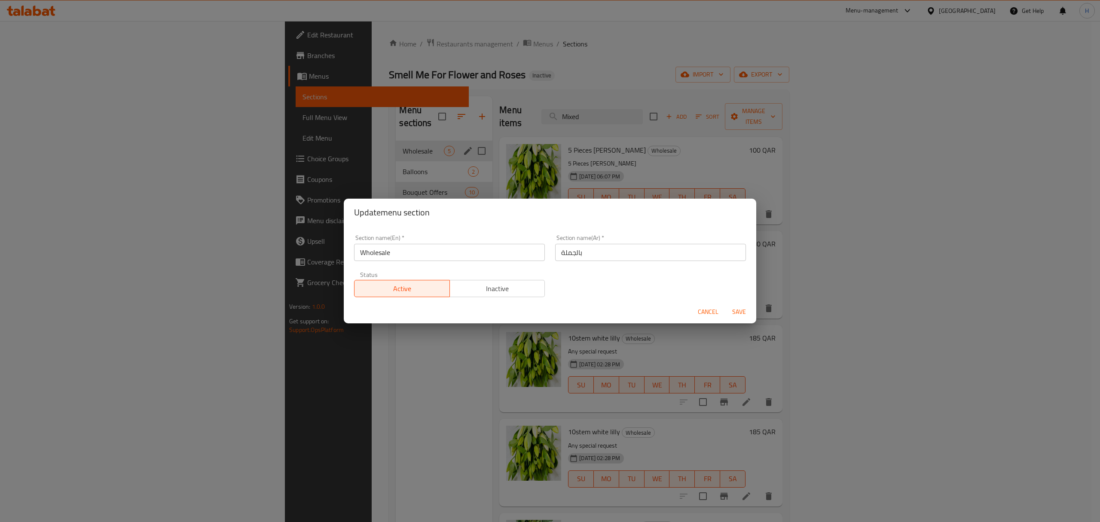
click at [630, 85] on div "Update menu section Section name(En)   * Wholesale Section name(En) * Section n…" at bounding box center [550, 261] width 1100 height 522
click at [708, 308] on span "Cancel" at bounding box center [708, 311] width 21 height 11
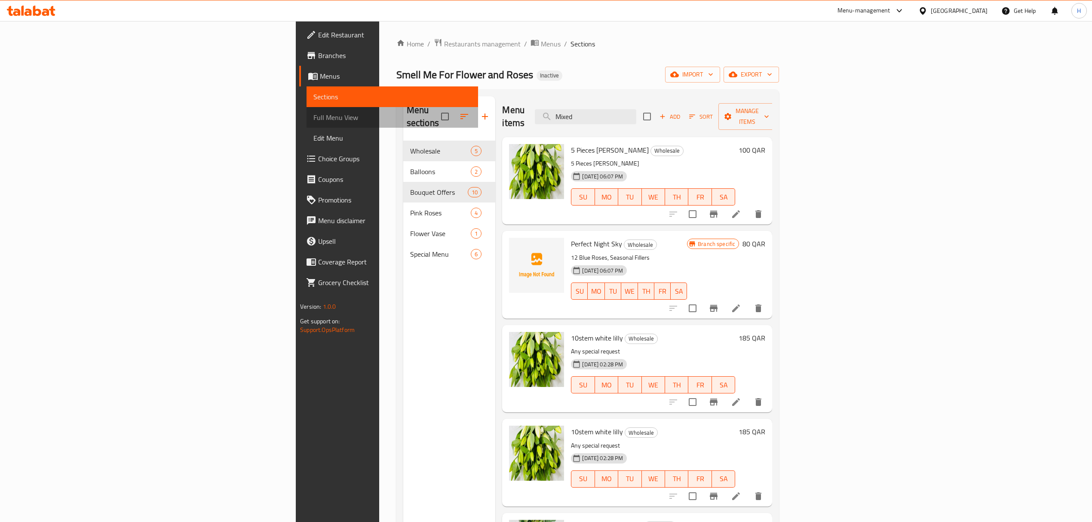
click at [313, 114] on span "Full Menu View" at bounding box center [392, 117] width 158 height 10
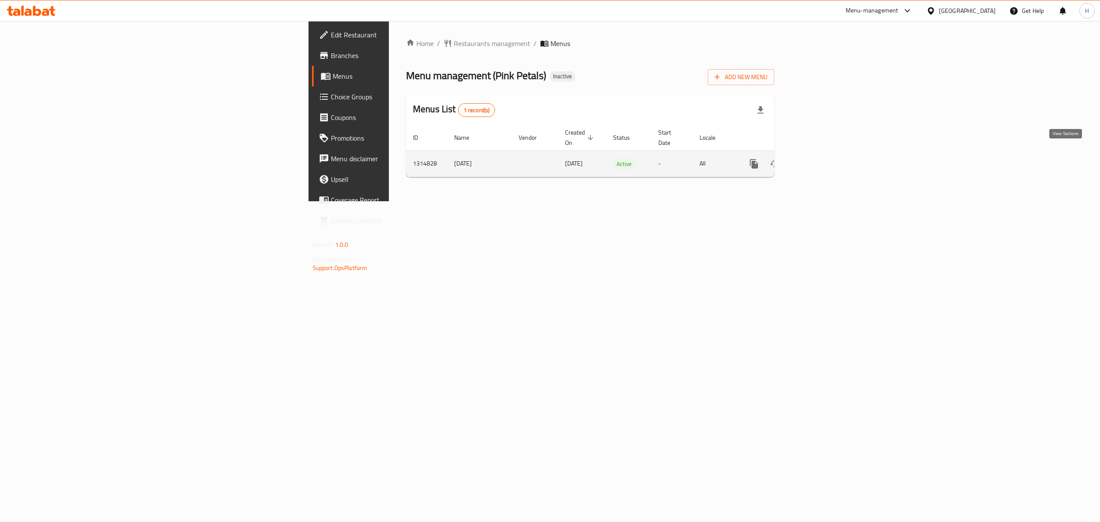
click at [827, 153] on link "enhanced table" at bounding box center [816, 163] width 21 height 21
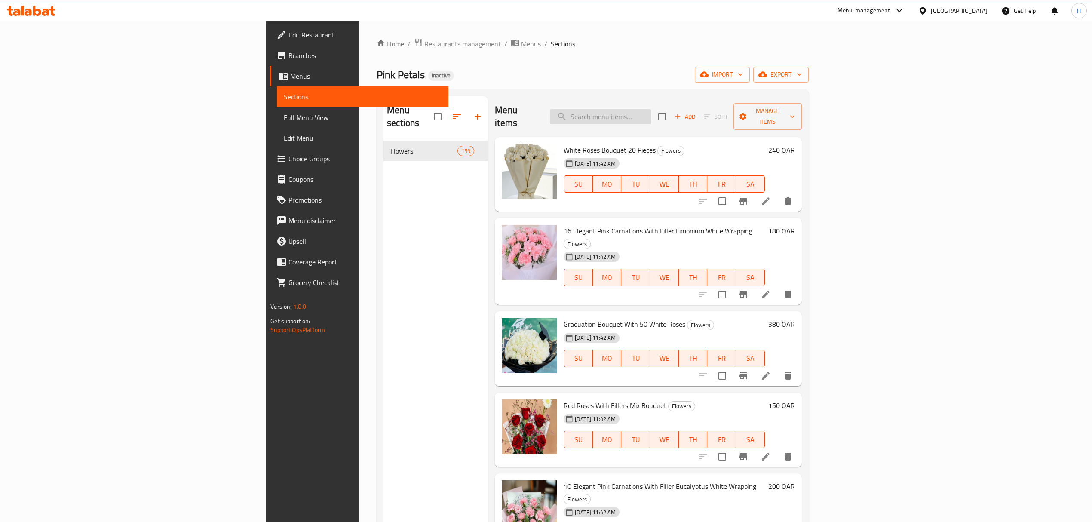
click at [651, 109] on input "search" at bounding box center [600, 116] width 101 height 15
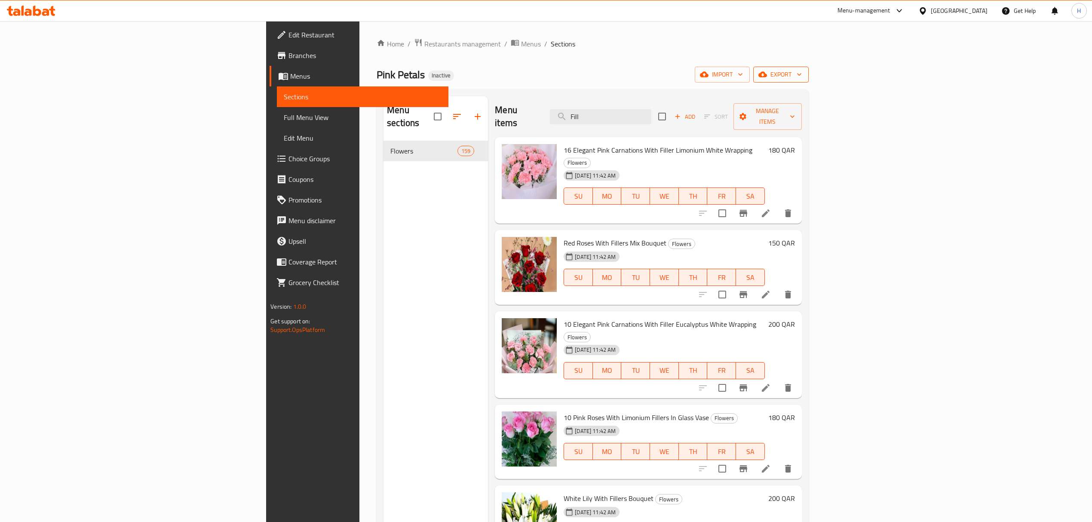
type input "Fill"
click at [802, 71] on span "export" at bounding box center [781, 74] width 42 height 11
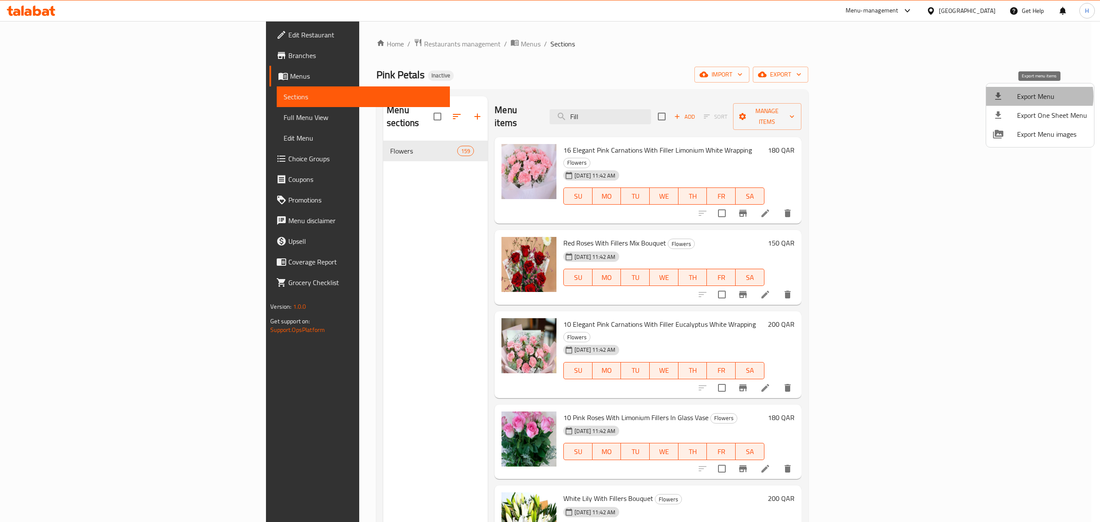
click at [1036, 96] on span "Export Menu" at bounding box center [1052, 96] width 70 height 10
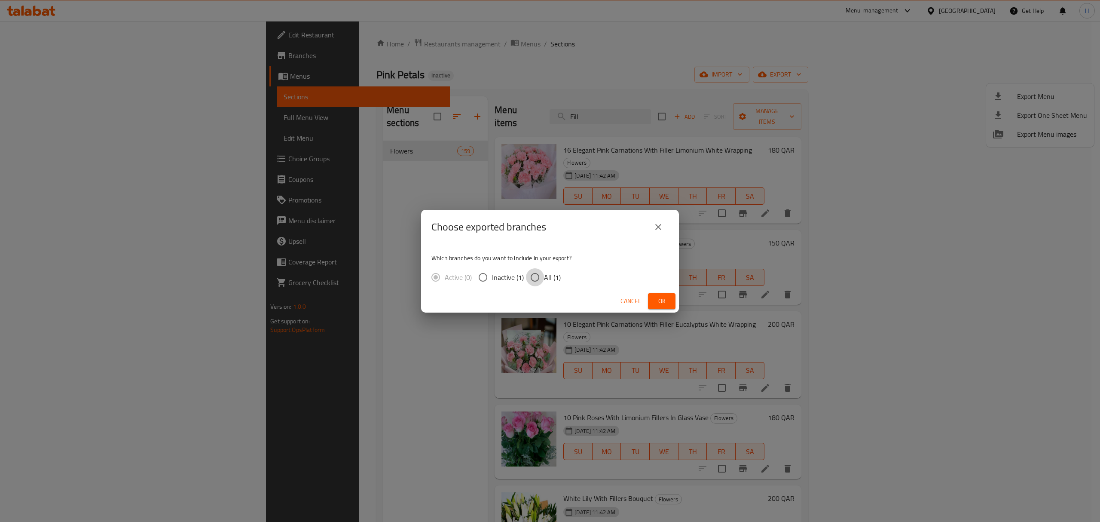
click at [530, 278] on input "All (1)" at bounding box center [535, 277] width 18 height 18
radio input "true"
click at [670, 304] on button "Ok" at bounding box center [662, 301] width 28 height 16
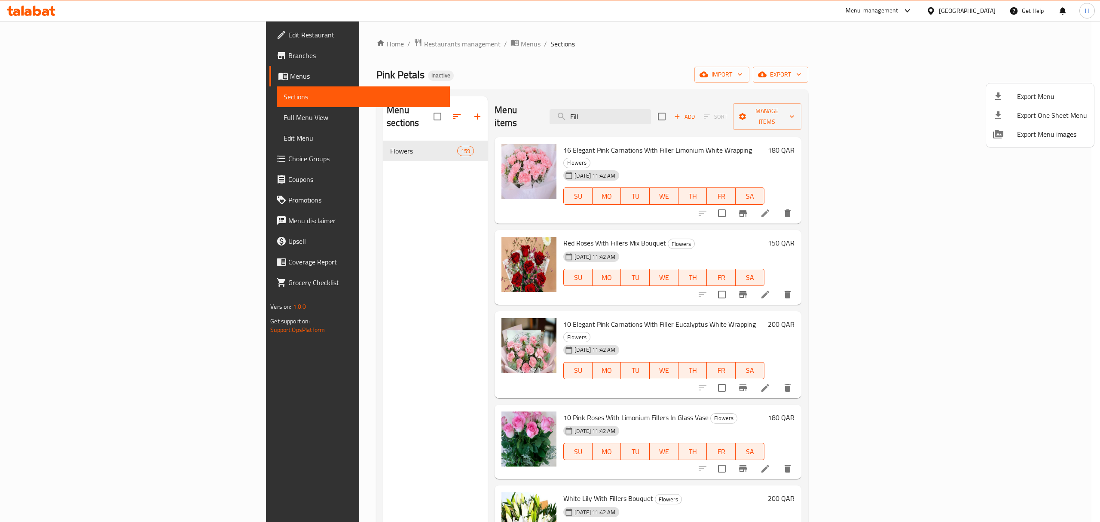
click at [119, 121] on div at bounding box center [550, 261] width 1100 height 522
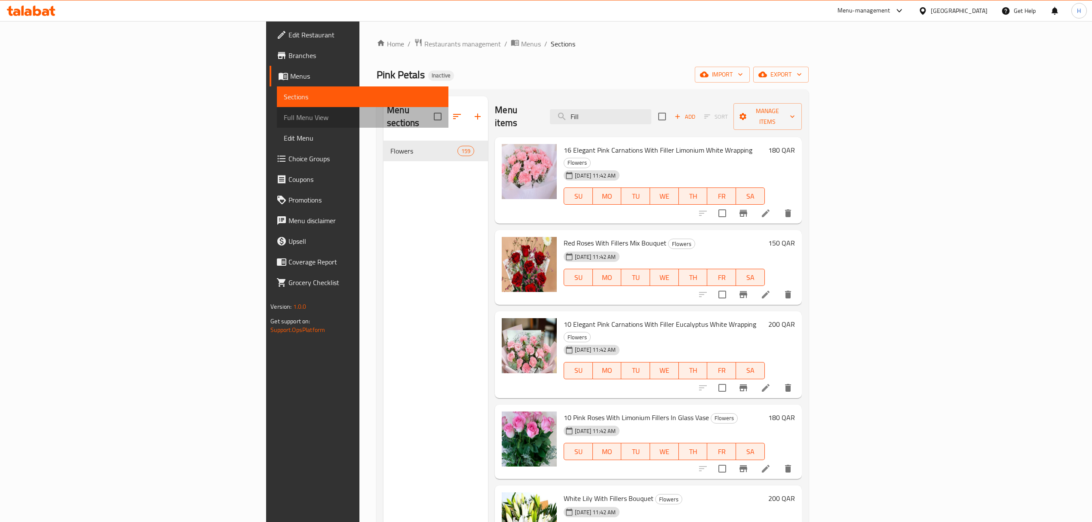
click at [284, 122] on span "Full Menu View" at bounding box center [363, 117] width 158 height 10
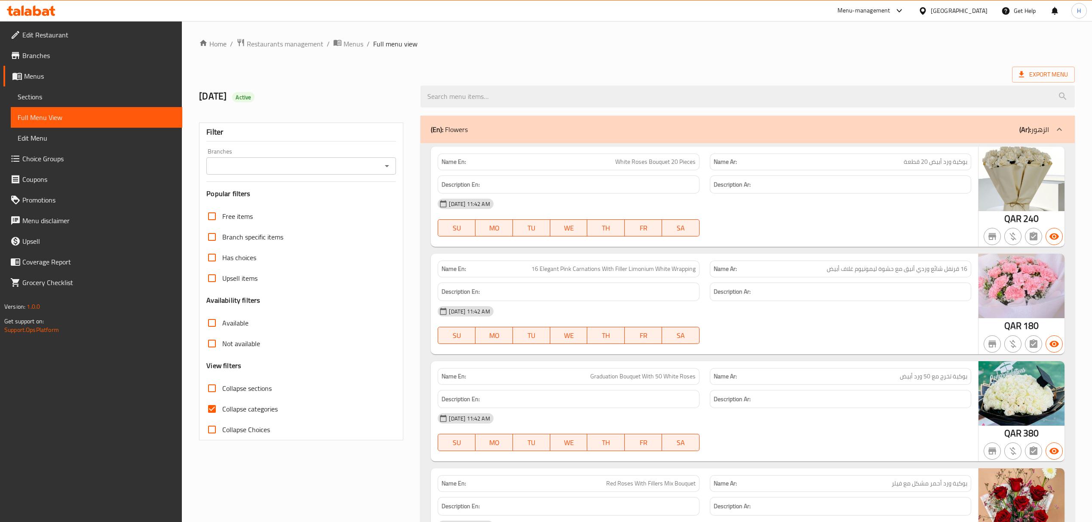
click at [382, 169] on icon "Open" at bounding box center [387, 166] width 10 height 10
click at [348, 203] on li "Pink Petals, Al Hilal East" at bounding box center [301, 203] width 190 height 15
type input "Pink Petals, Al Hilal East"
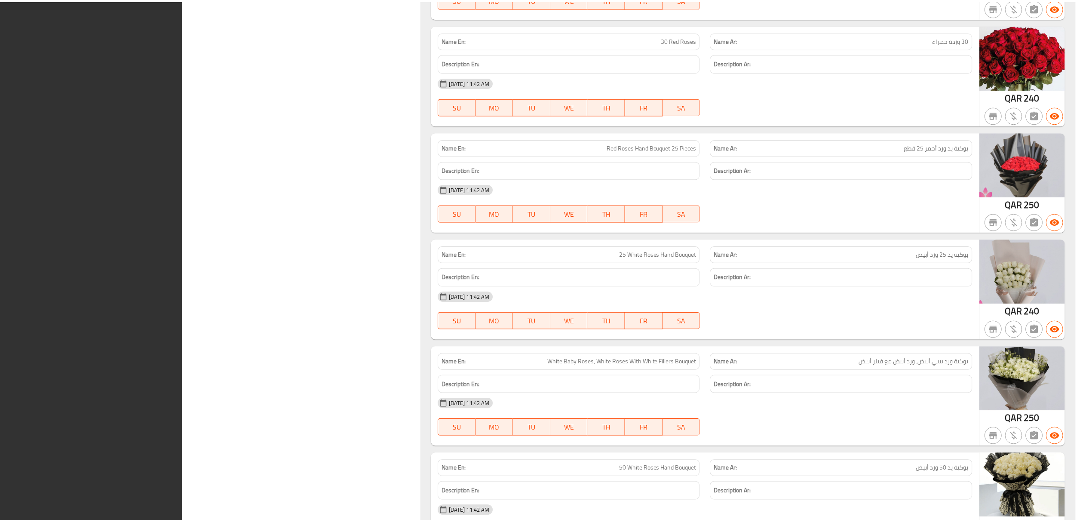
scroll to position [16796, 0]
